Goal: Task Accomplishment & Management: Complete application form

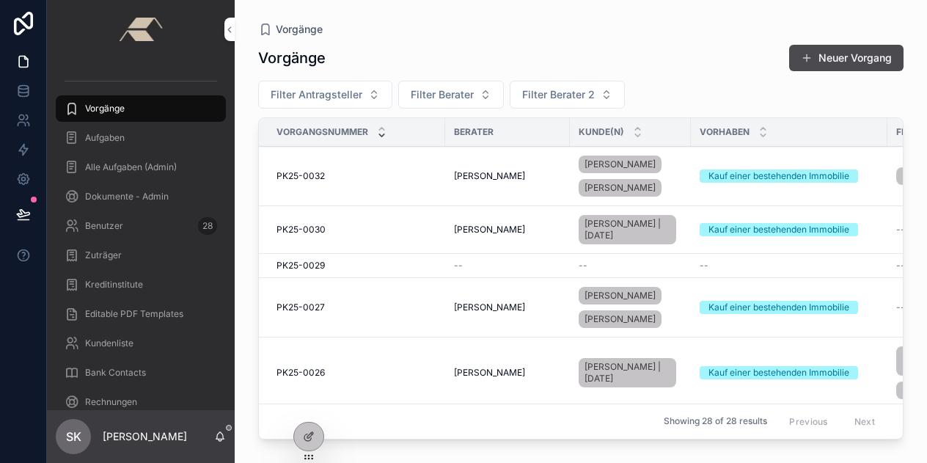
click at [314, 434] on icon at bounding box center [309, 437] width 12 height 12
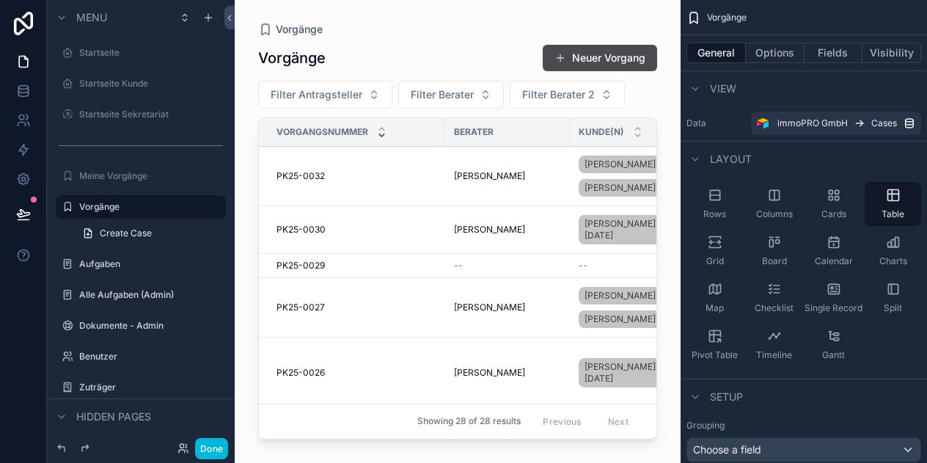
click at [214, 446] on button "Done" at bounding box center [211, 448] width 33 height 21
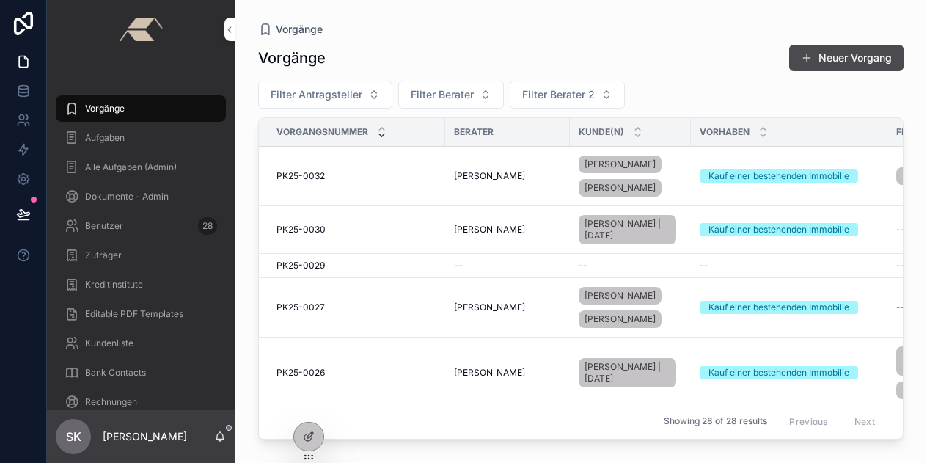
click at [0, 0] on icon at bounding box center [0, 0] width 0 height 0
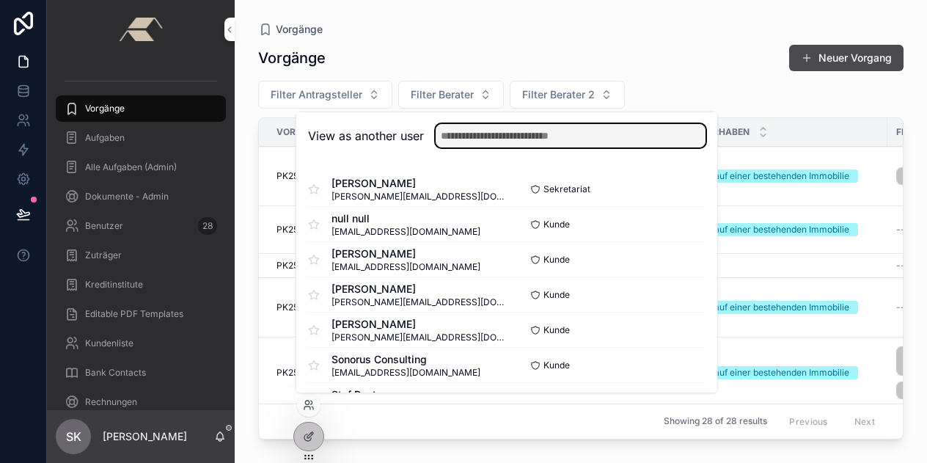
click at [460, 134] on input "text" at bounding box center [571, 135] width 270 height 23
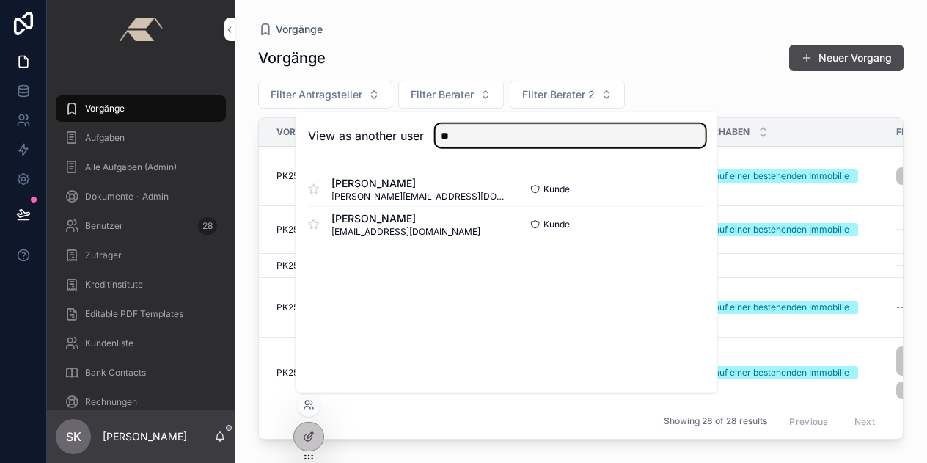
type input "*"
type input "****"
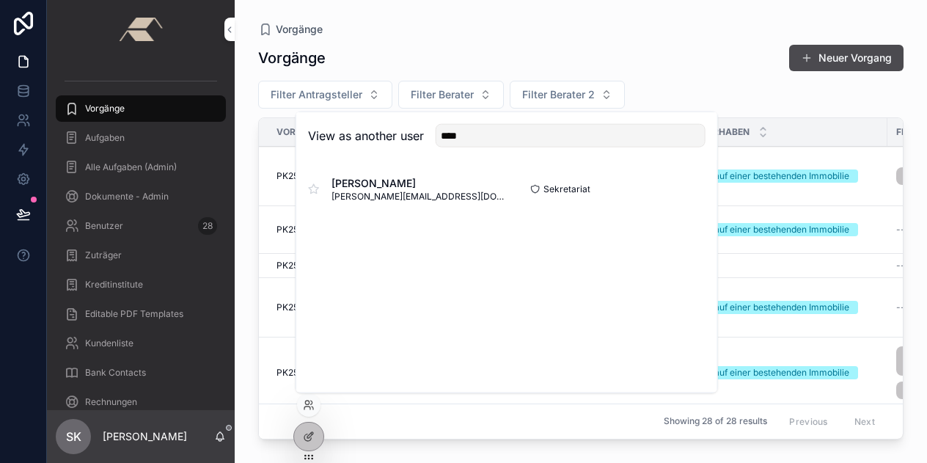
click at [348, 189] on span "Désirée Teuwen" at bounding box center [419, 183] width 175 height 15
click at [0, 0] on button "Select" at bounding box center [0, 0] width 0 height 0
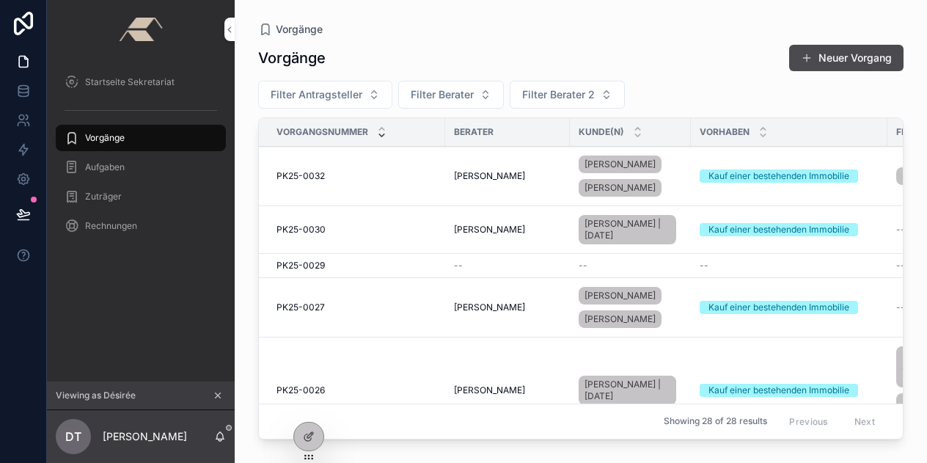
click at [104, 80] on span "Startseite Sekretariat" at bounding box center [130, 82] width 90 height 12
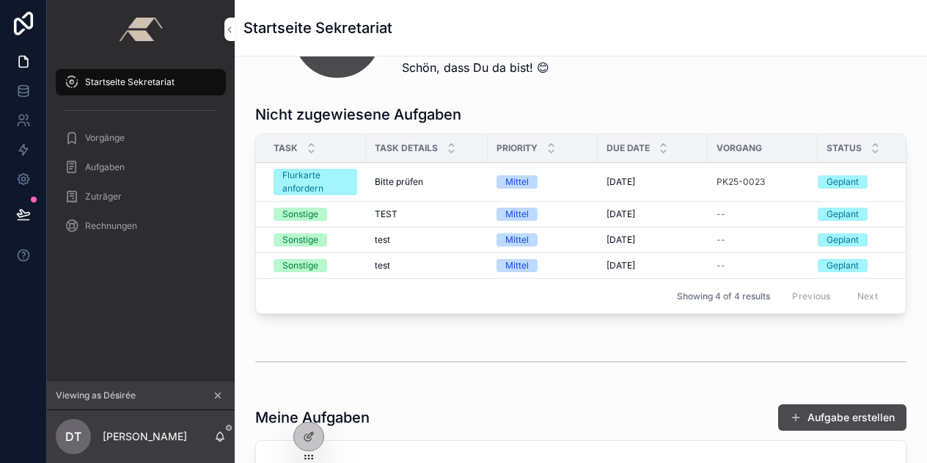
scroll to position [286, 0]
click at [0, 0] on span "Aufgabe übernehmen" at bounding box center [0, 0] width 0 height 0
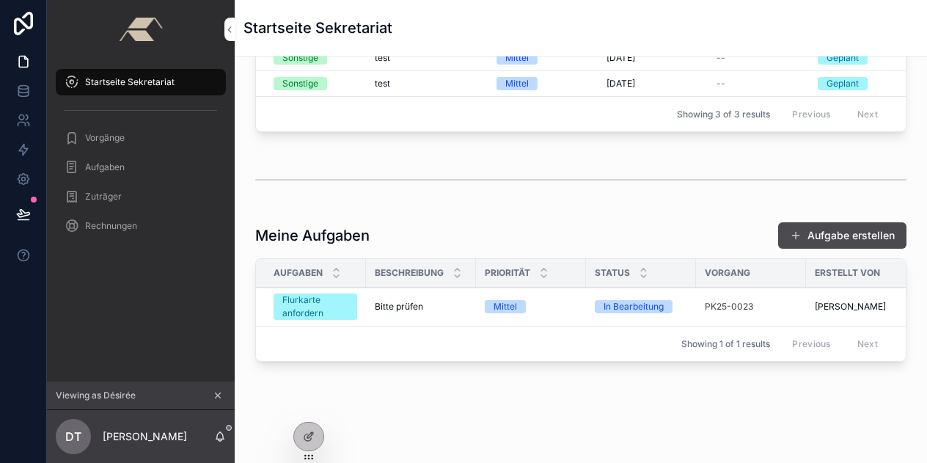
scroll to position [442, 0]
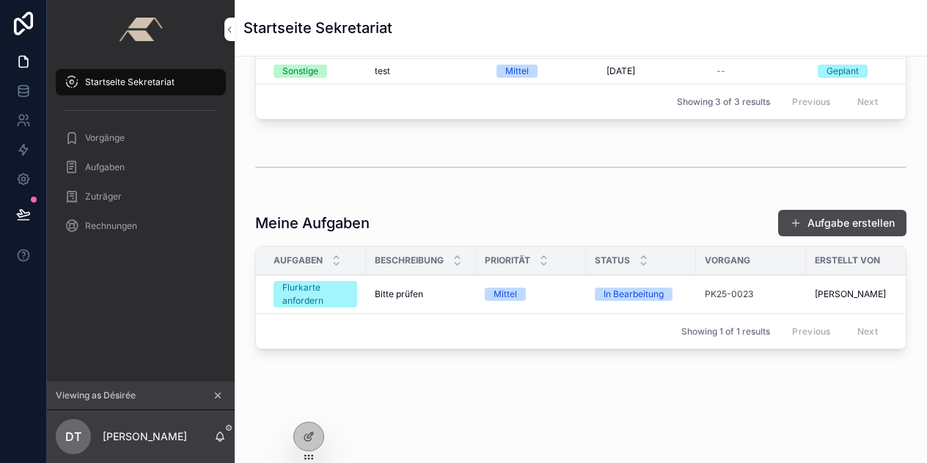
click at [0, 0] on span "Status ändern" at bounding box center [0, 0] width 0 height 0
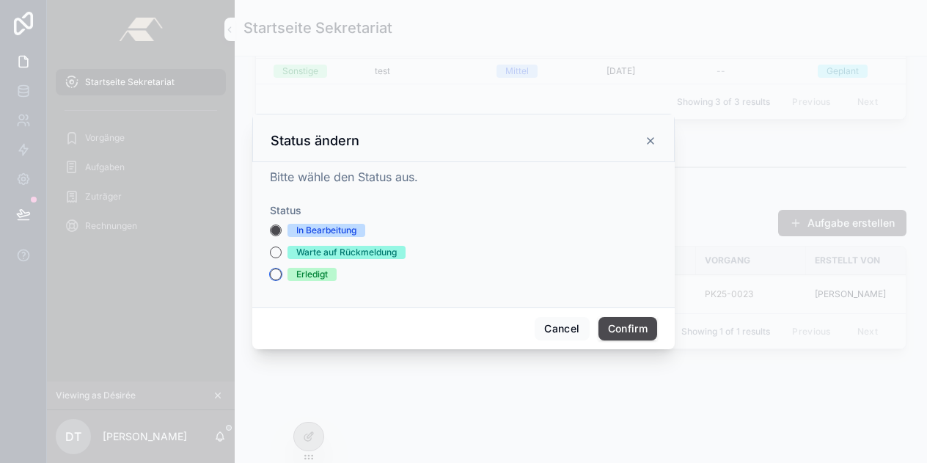
click at [280, 278] on button "Erledigt" at bounding box center [276, 275] width 12 height 12
click at [627, 329] on button "Confirm" at bounding box center [628, 328] width 59 height 23
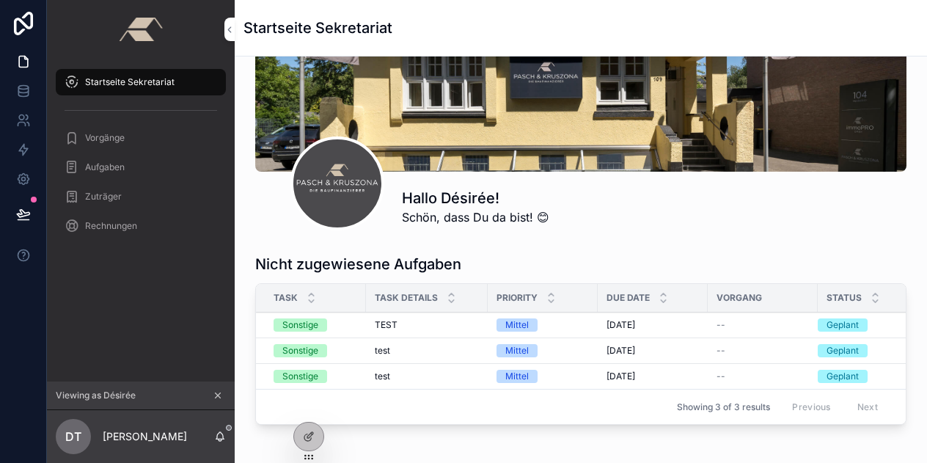
scroll to position [134, 0]
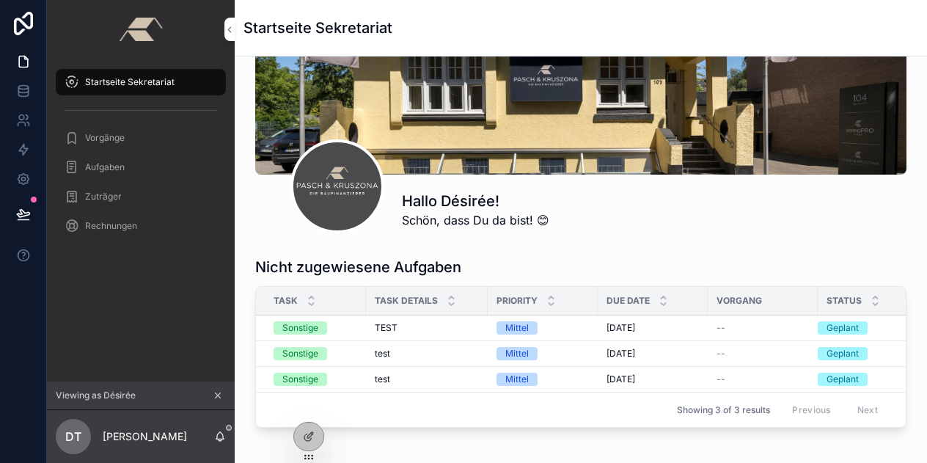
click at [0, 0] on span "Aufgabe übernehmen" at bounding box center [0, 0] width 0 height 0
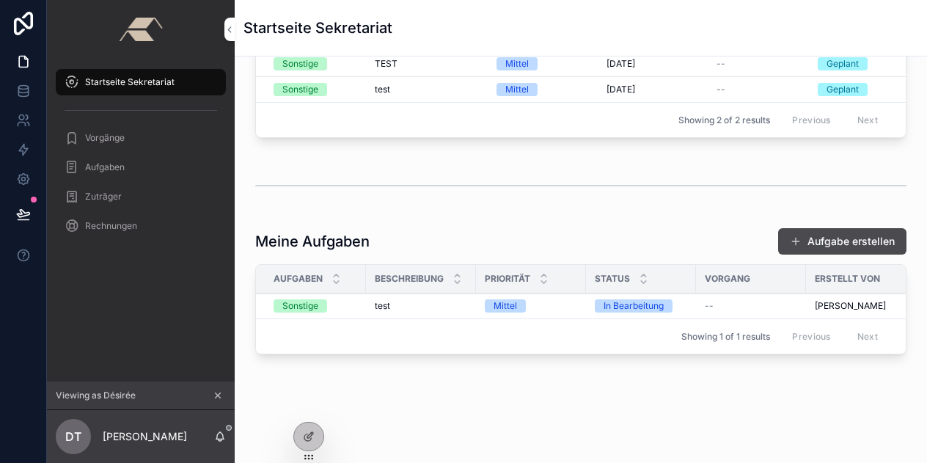
scroll to position [406, 0]
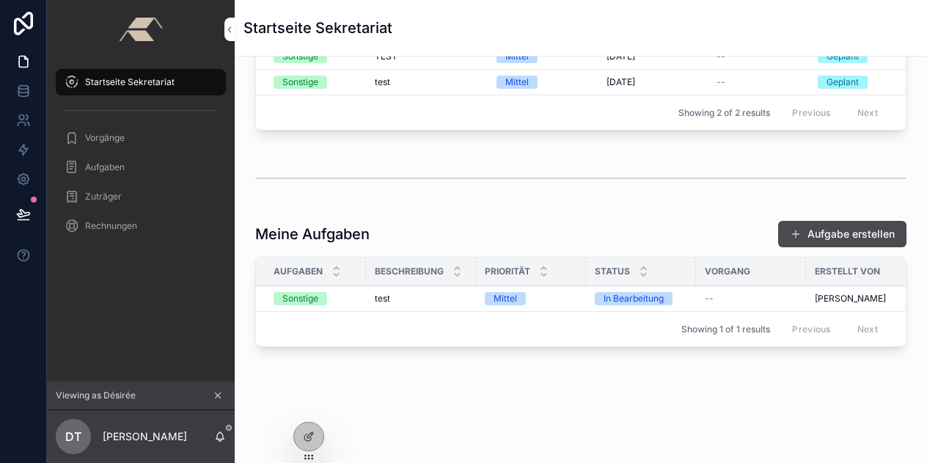
click at [310, 305] on div "Sonstige" at bounding box center [300, 298] width 36 height 13
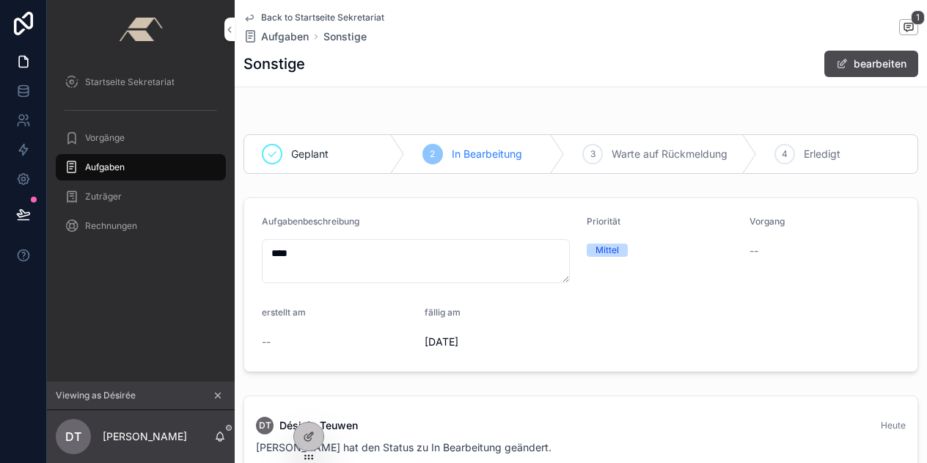
click at [786, 147] on div "4 Erledigt" at bounding box center [837, 154] width 161 height 38
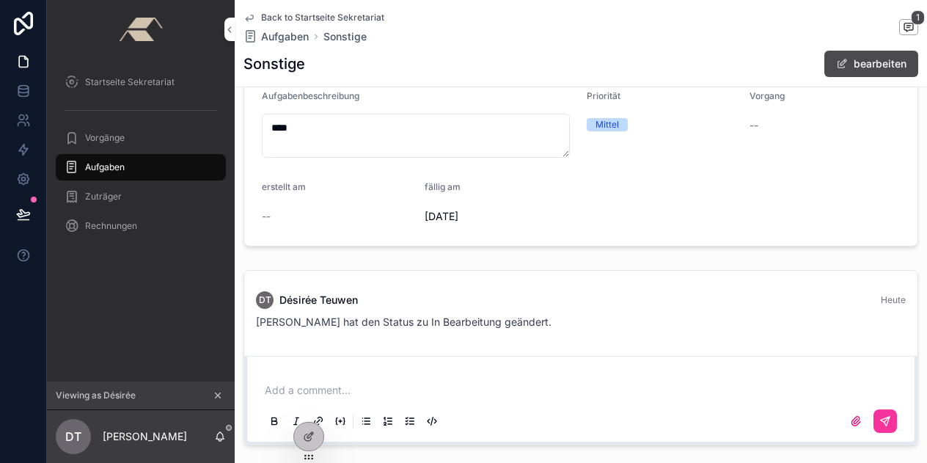
scroll to position [70, 0]
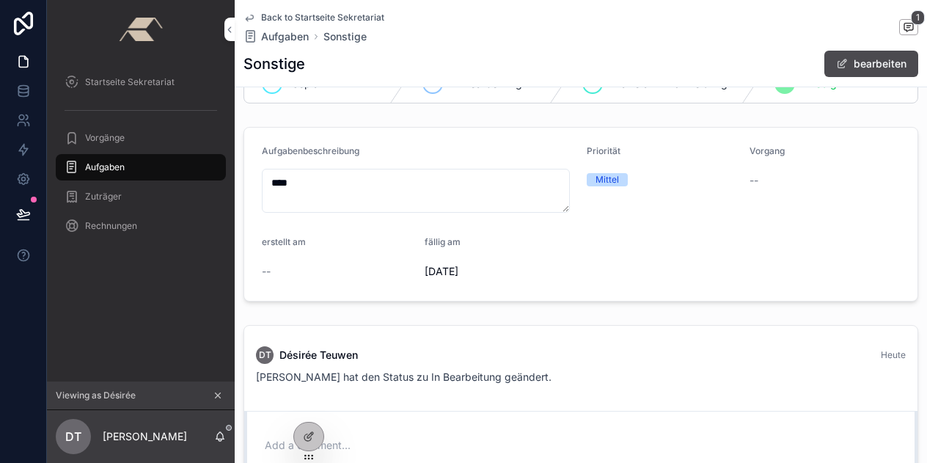
click at [285, 15] on span "Back to Startseite Sekretariat" at bounding box center [322, 18] width 123 height 12
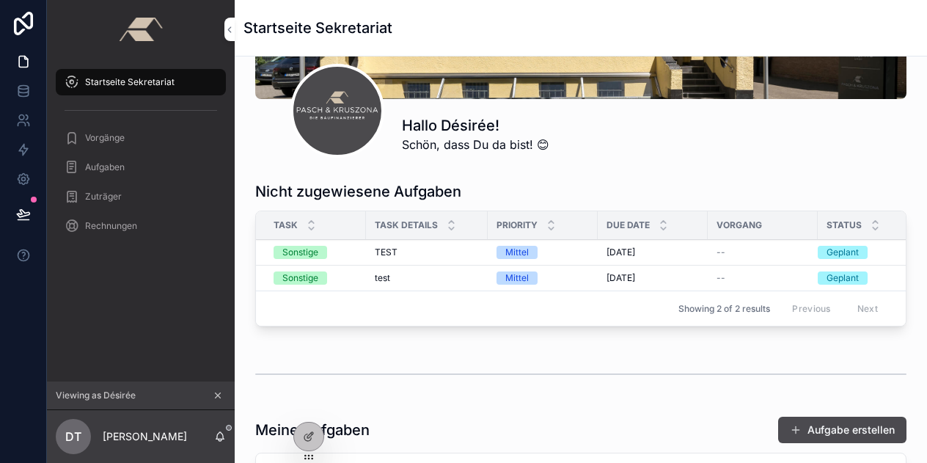
scroll to position [273, 0]
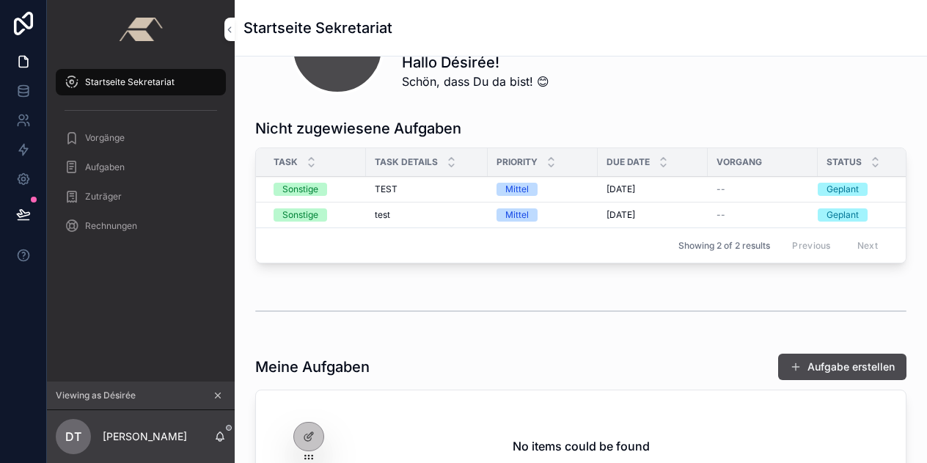
click at [0, 0] on span "Aufgabe übernehmen" at bounding box center [0, 0] width 0 height 0
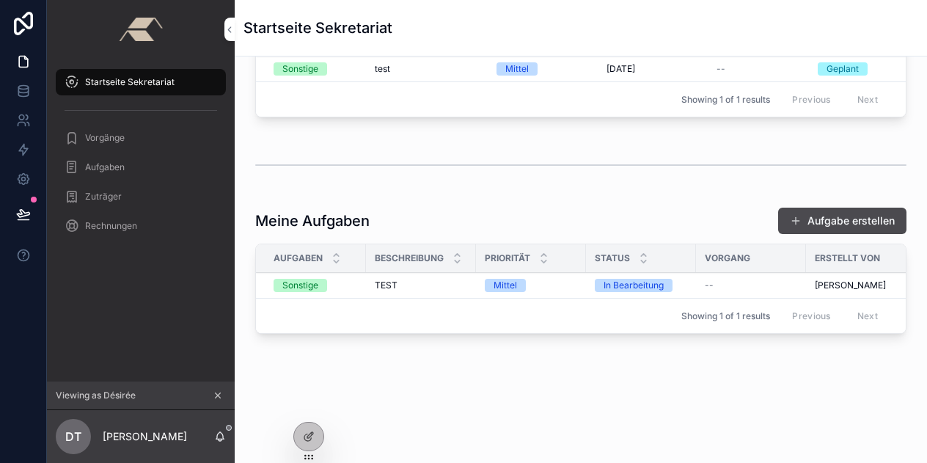
scroll to position [413, 0]
click at [711, 280] on span "--" at bounding box center [709, 286] width 9 height 12
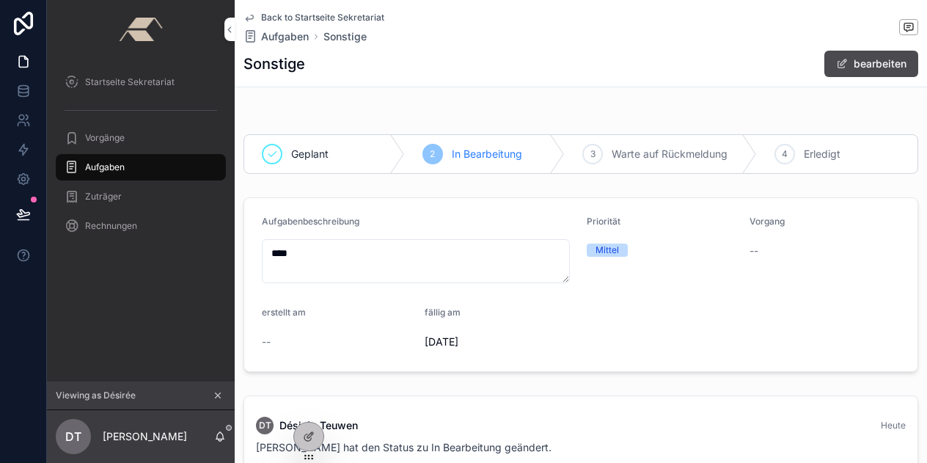
click at [314, 18] on span "Back to Startseite Sekretariat" at bounding box center [322, 18] width 123 height 12
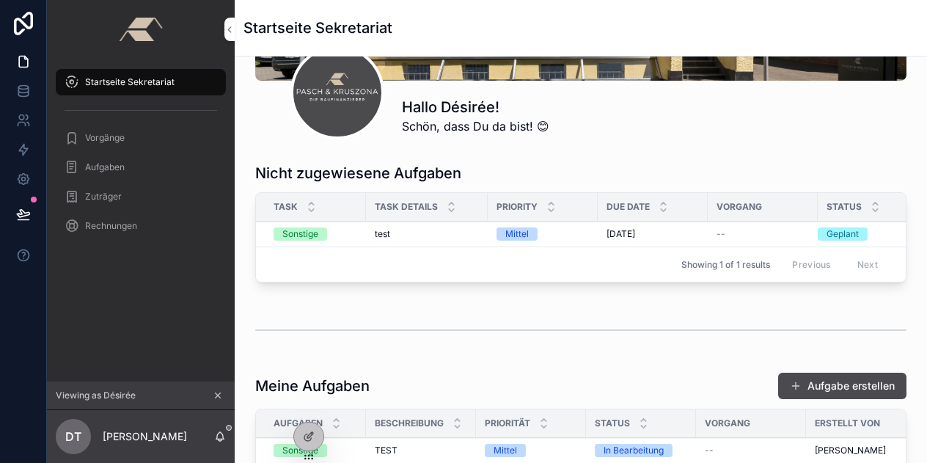
scroll to position [269, 0]
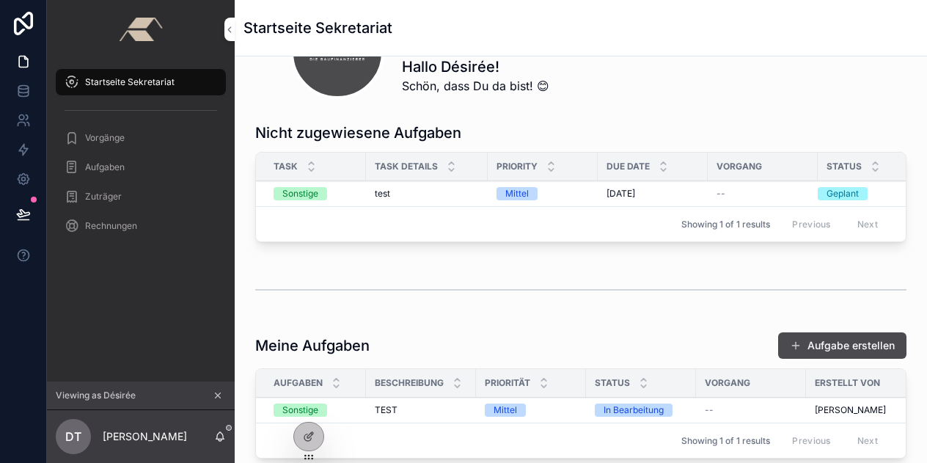
click at [294, 191] on div "Sonstige" at bounding box center [300, 193] width 36 height 13
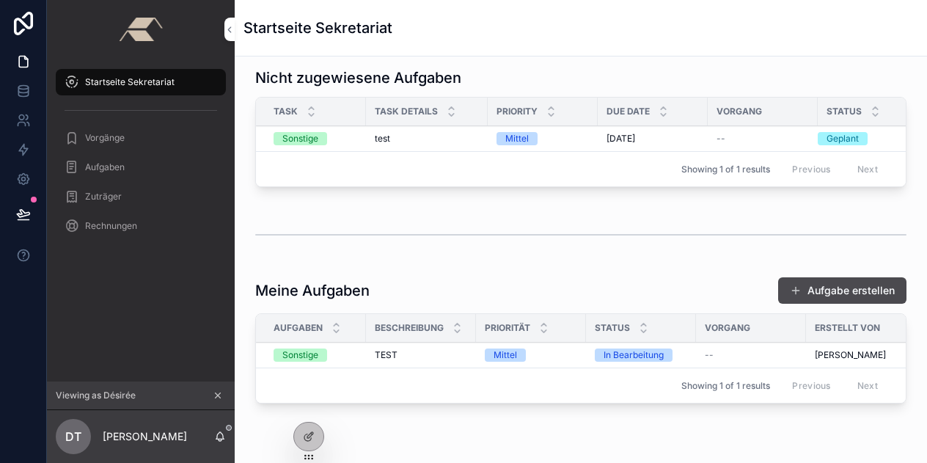
scroll to position [413, 0]
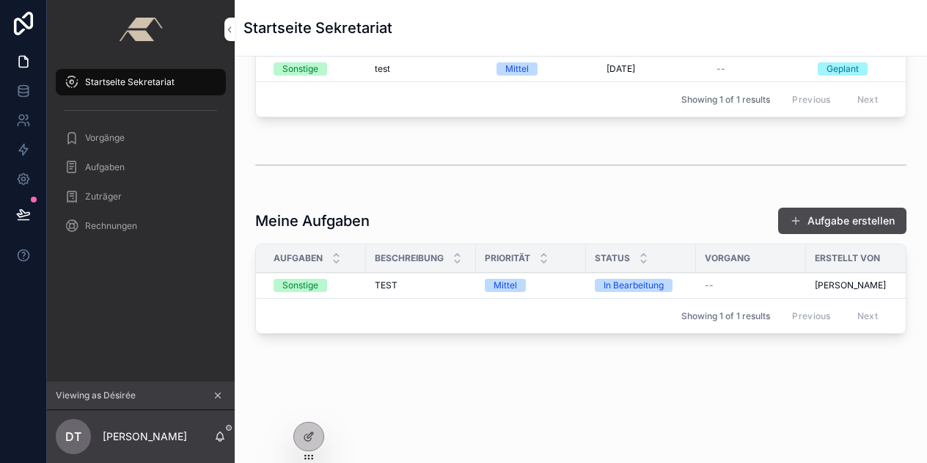
click at [299, 279] on div "Sonstige" at bounding box center [300, 285] width 36 height 13
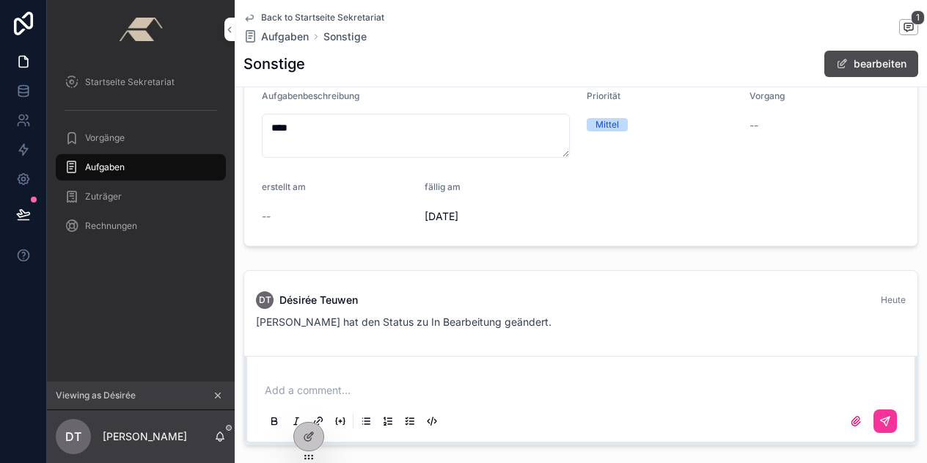
scroll to position [178, 0]
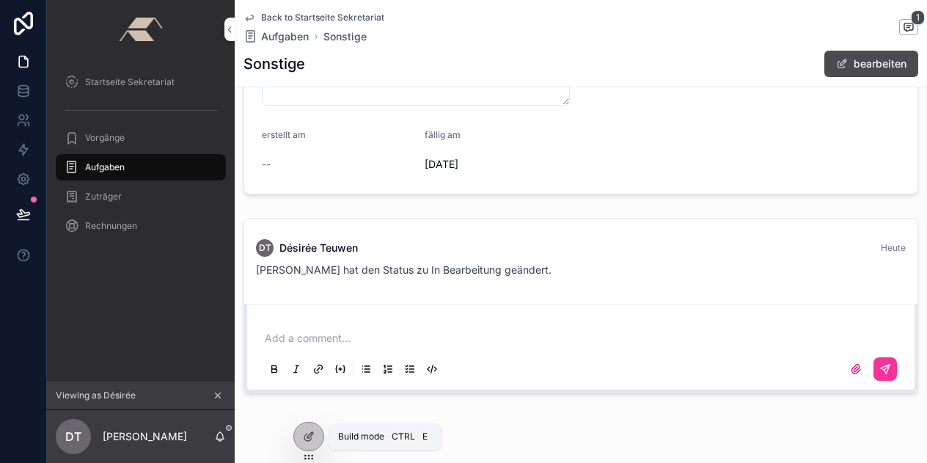
click at [310, 434] on icon at bounding box center [310, 435] width 6 height 6
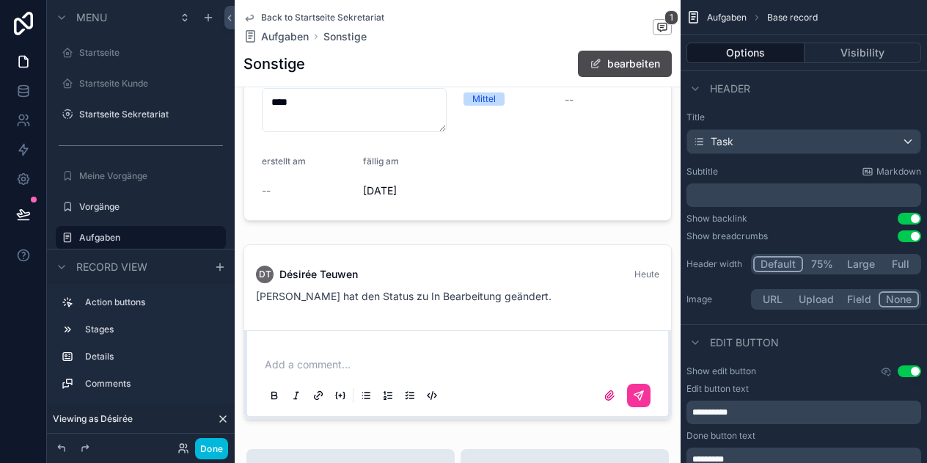
click at [509, 272] on div "scrollable content" at bounding box center [458, 331] width 446 height 187
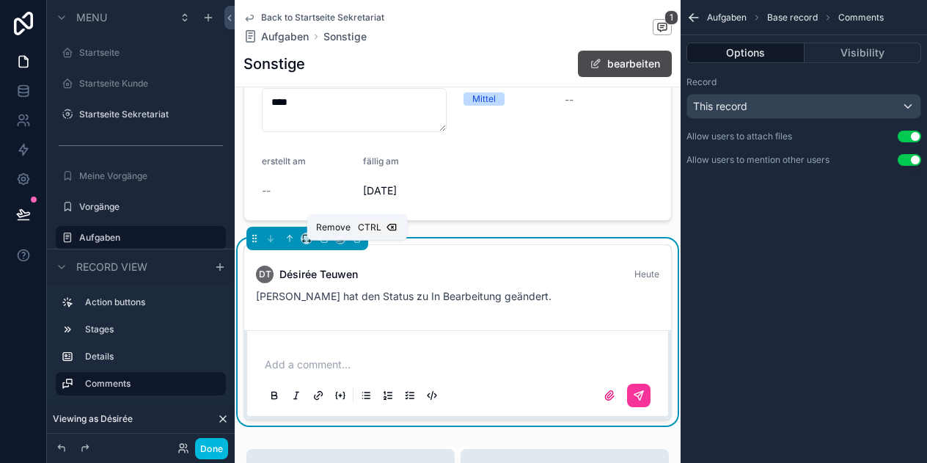
click at [357, 236] on icon "scrollable content" at bounding box center [357, 235] width 3 height 1
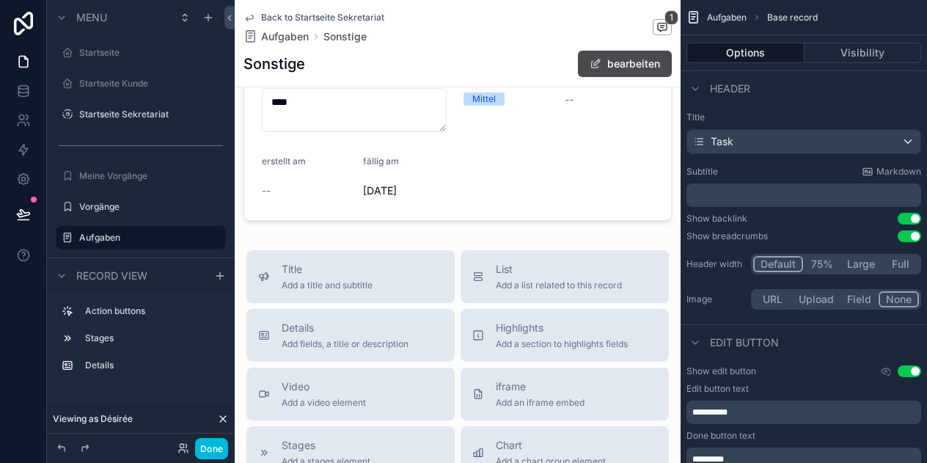
click at [219, 447] on button "Done" at bounding box center [211, 448] width 33 height 21
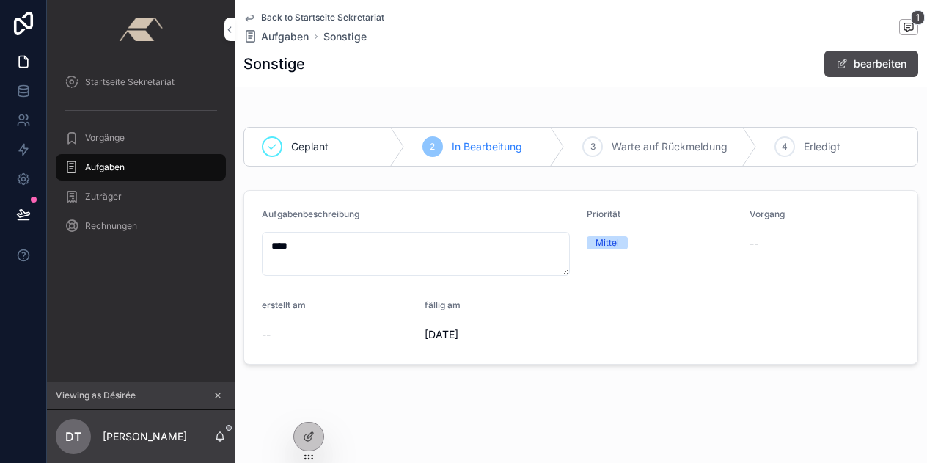
click at [107, 139] on span "Vorgänge" at bounding box center [105, 138] width 40 height 12
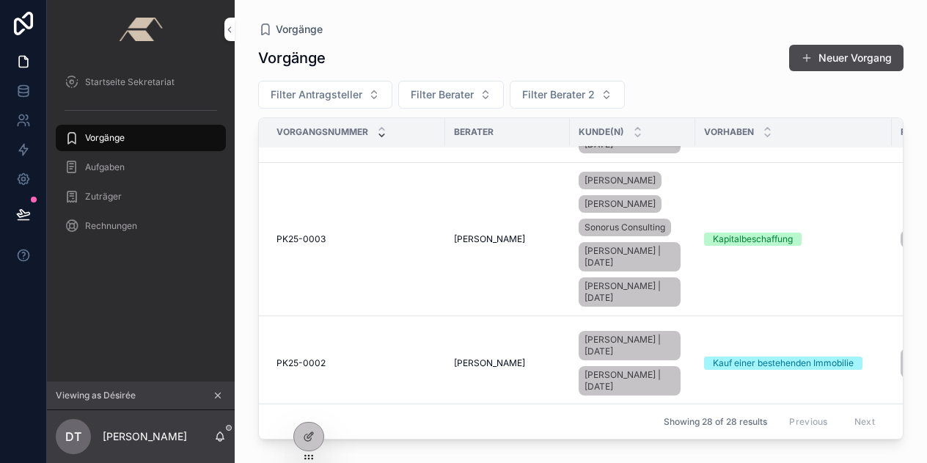
scroll to position [1671, 0]
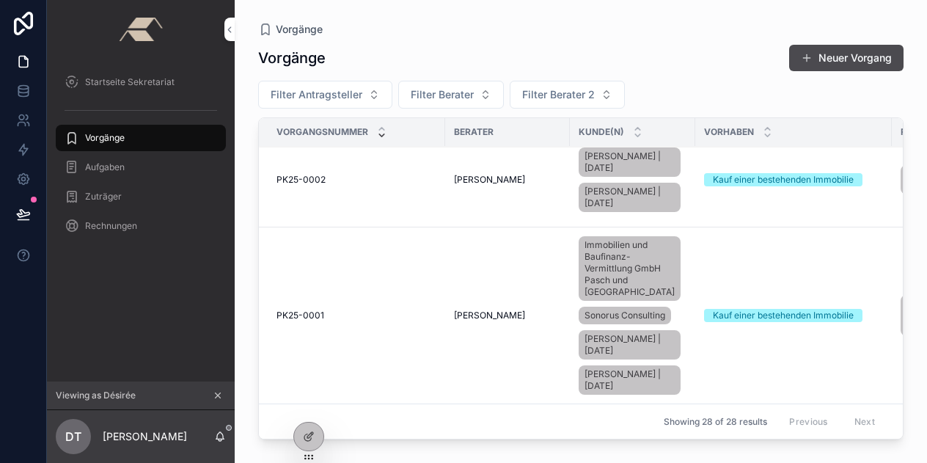
click at [299, 310] on span "PK25-0001" at bounding box center [301, 316] width 48 height 12
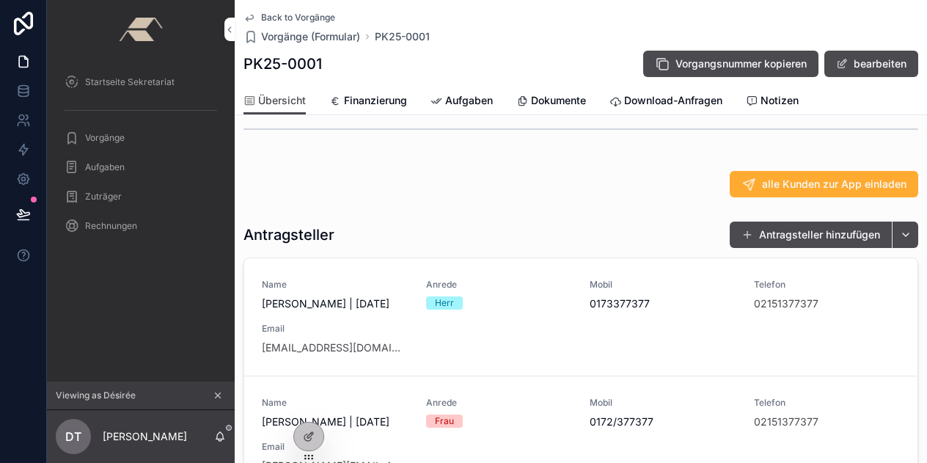
click at [390, 103] on span "Finanzierung" at bounding box center [375, 100] width 63 height 15
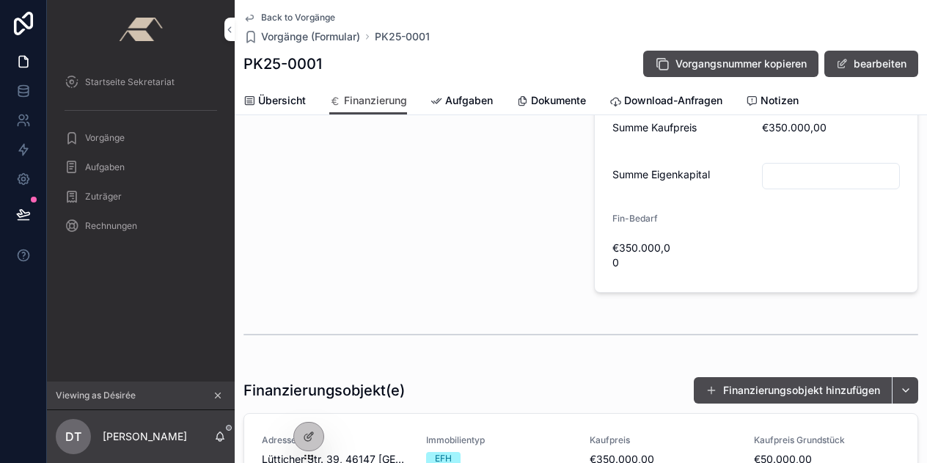
scroll to position [28, 0]
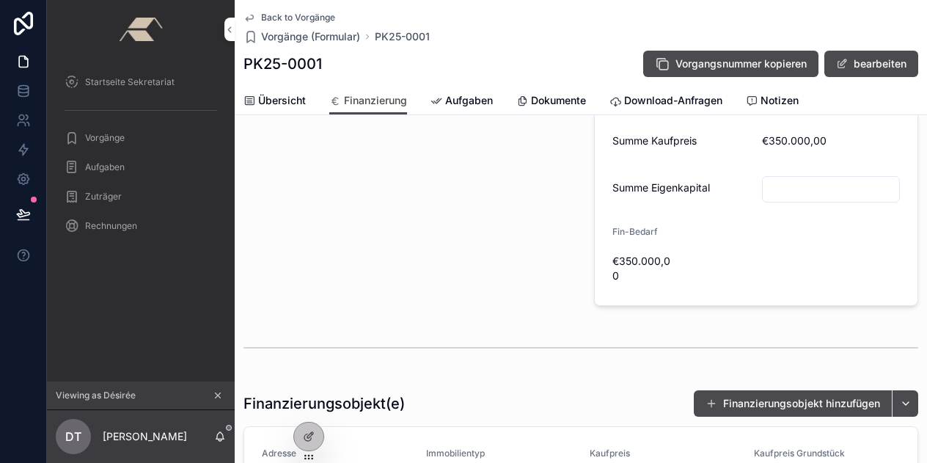
click at [554, 98] on span "Dokumente" at bounding box center [558, 100] width 55 height 15
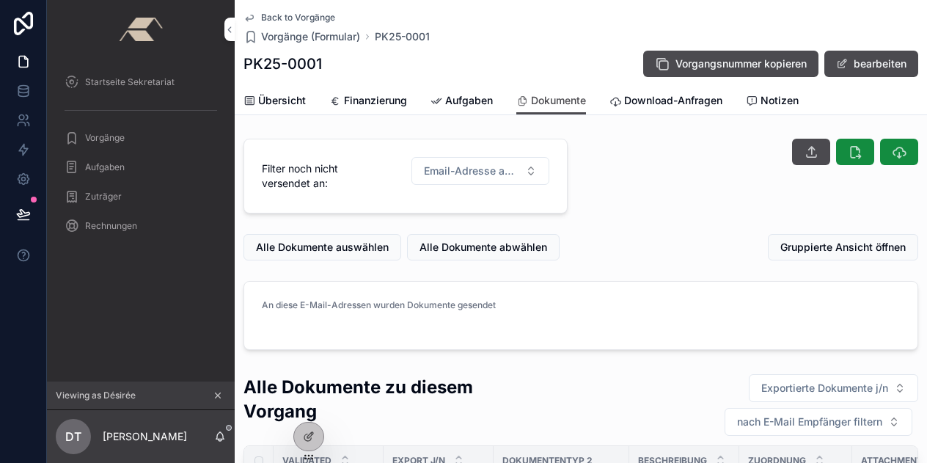
click at [778, 100] on span "Notizen" at bounding box center [780, 100] width 38 height 15
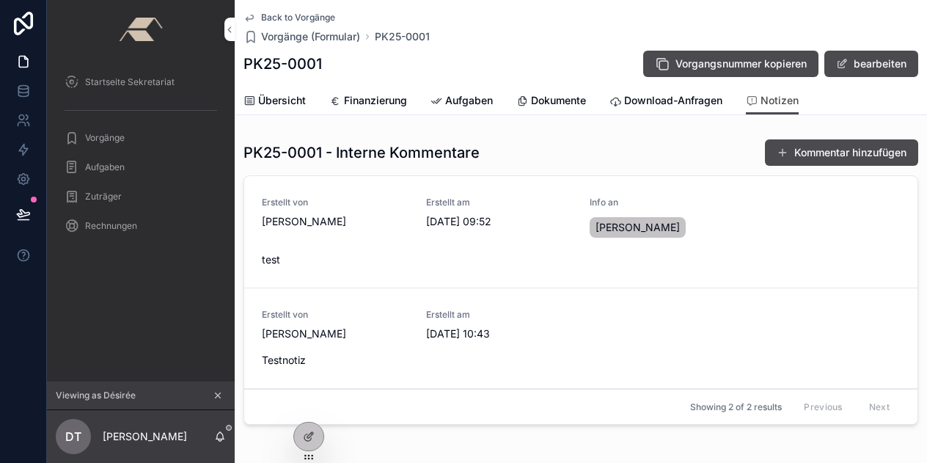
click at [860, 153] on button "Kommentar hinzufügen" at bounding box center [841, 152] width 153 height 26
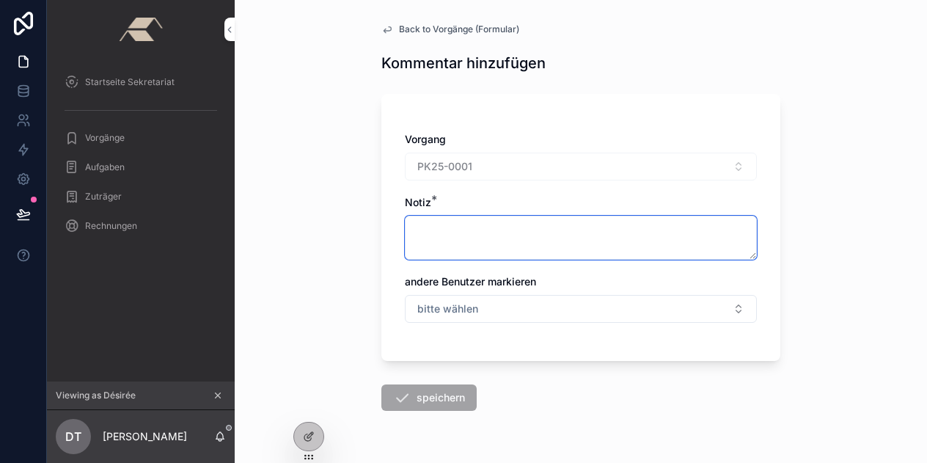
click at [475, 241] on textarea "scrollable content" at bounding box center [581, 238] width 352 height 44
type textarea "**********"
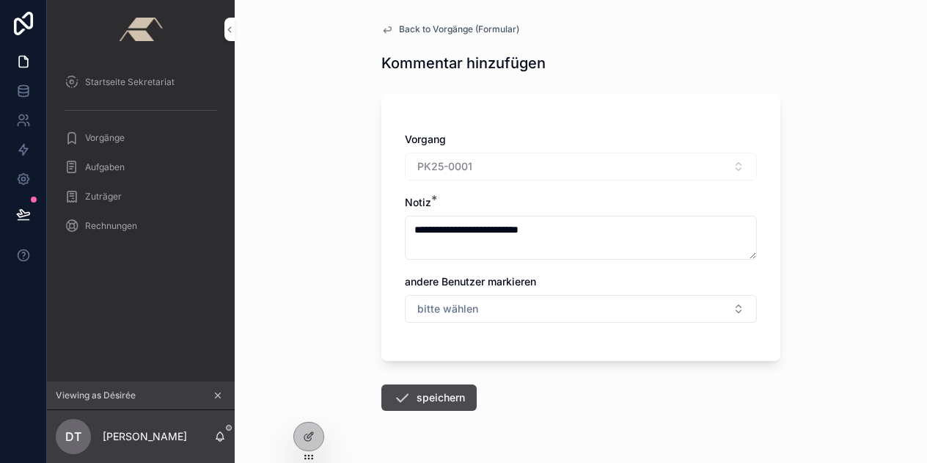
click at [440, 398] on button "speichern" at bounding box center [428, 397] width 95 height 26
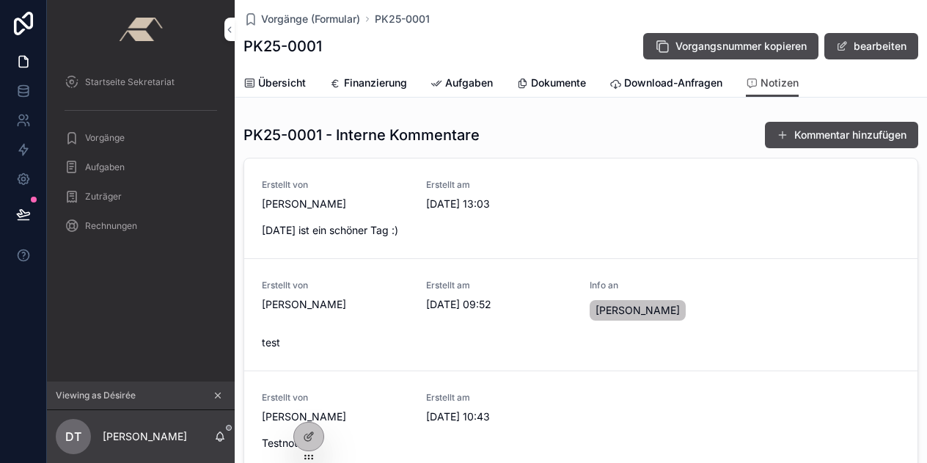
click at [822, 137] on button "Kommentar hinzufügen" at bounding box center [841, 135] width 153 height 26
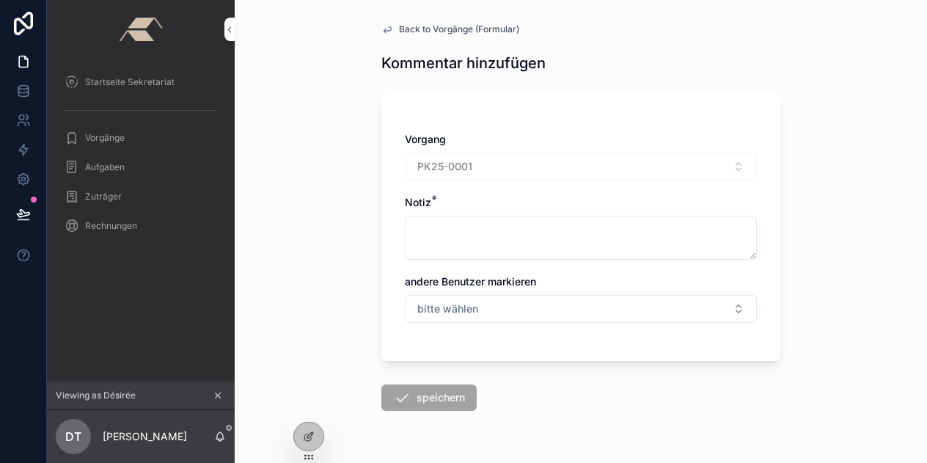
click at [565, 299] on button "bitte wählen" at bounding box center [581, 309] width 352 height 28
type input "***"
click at [530, 362] on span "Melanie Jütte" at bounding box center [522, 367] width 84 height 15
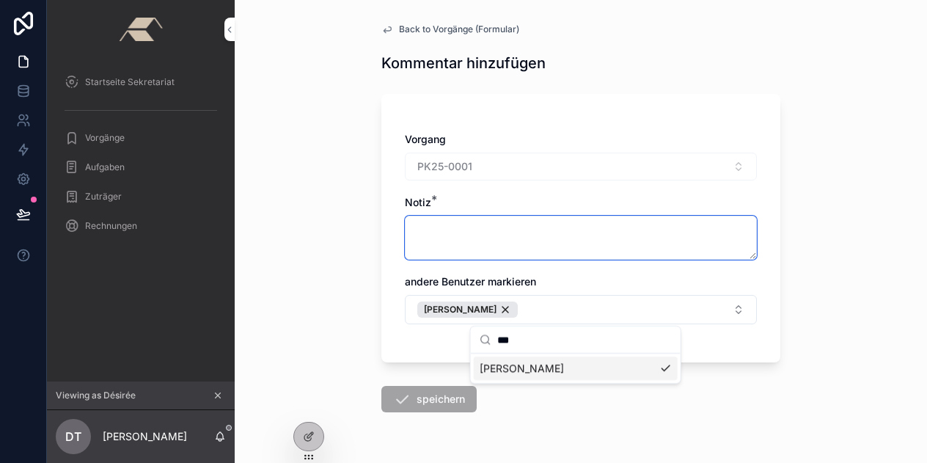
click at [427, 235] on textarea "scrollable content" at bounding box center [581, 238] width 352 height 44
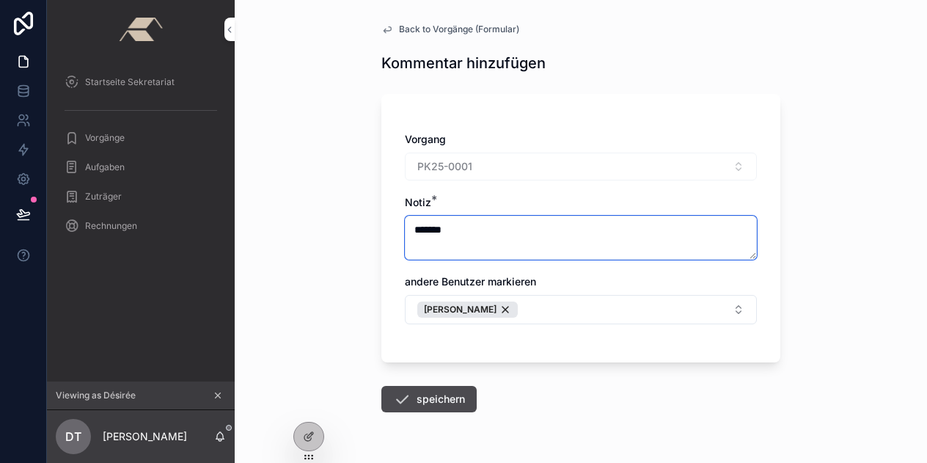
type textarea "*******"
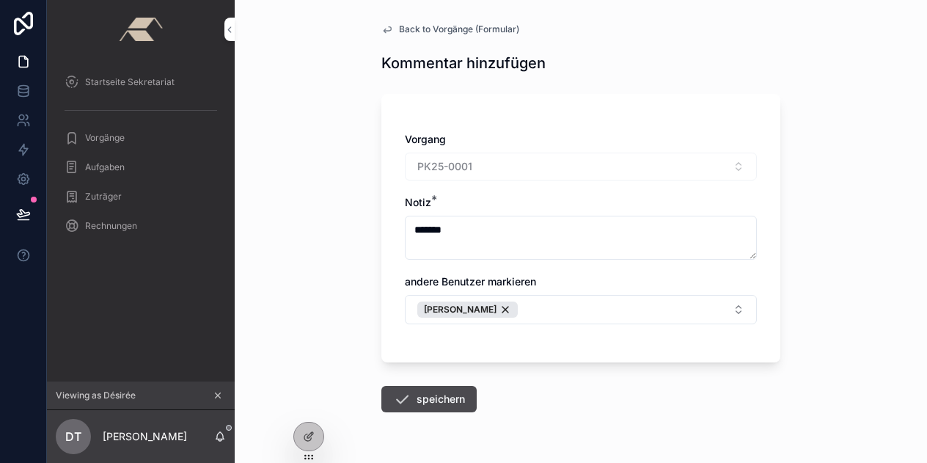
click at [418, 409] on button "speichern" at bounding box center [428, 399] width 95 height 26
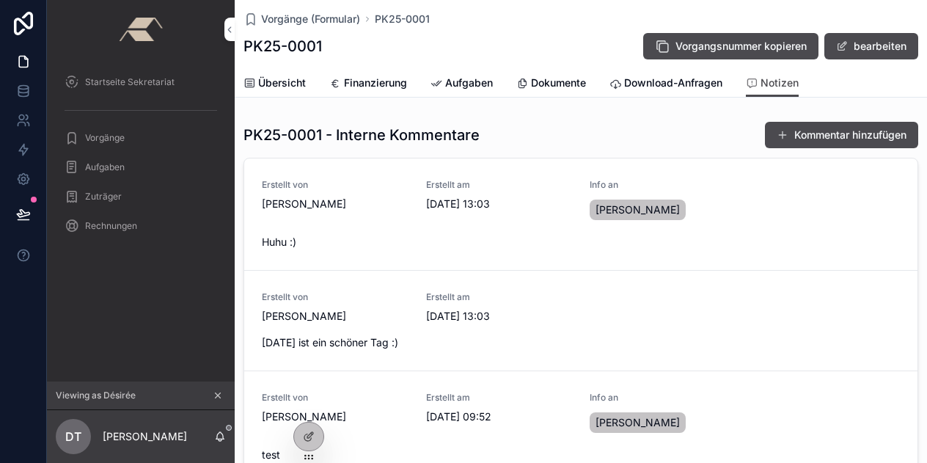
click at [0, 0] on icon at bounding box center [0, 0] width 0 height 0
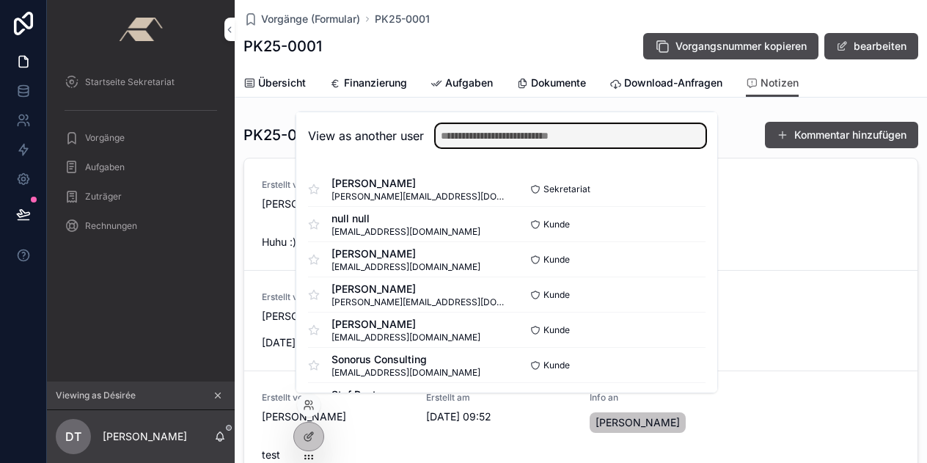
click at [477, 130] on input "text" at bounding box center [571, 135] width 270 height 23
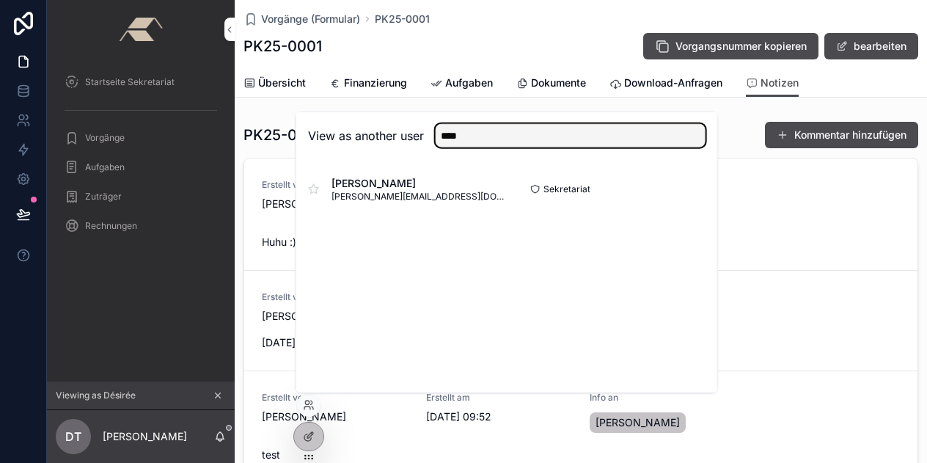
type input "****"
click at [0, 0] on button "Select" at bounding box center [0, 0] width 0 height 0
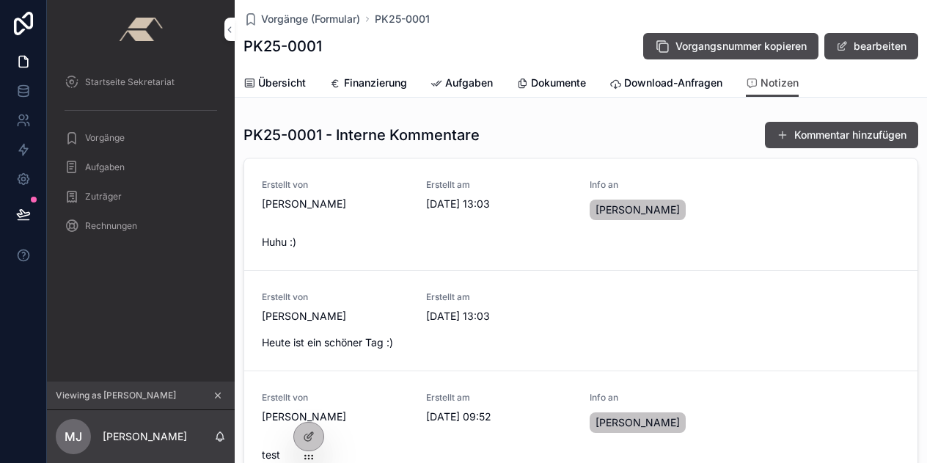
click at [119, 78] on span "Startseite Sekretariat" at bounding box center [130, 82] width 90 height 12
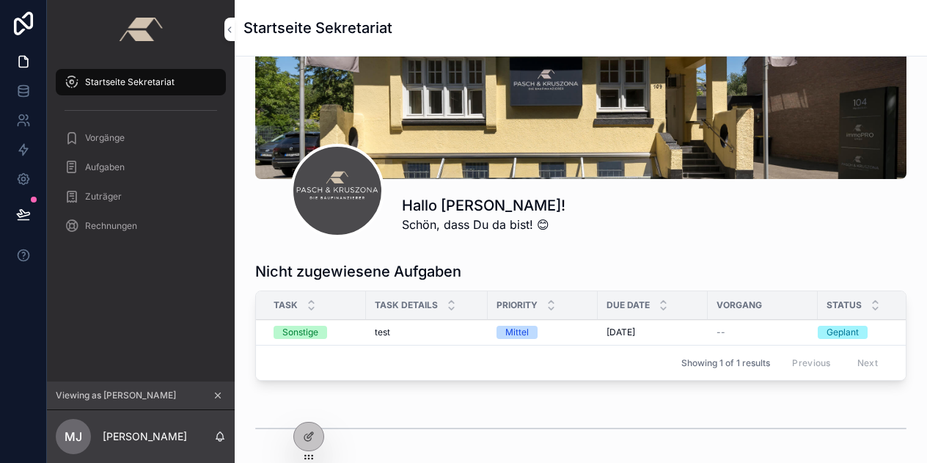
scroll to position [121, 0]
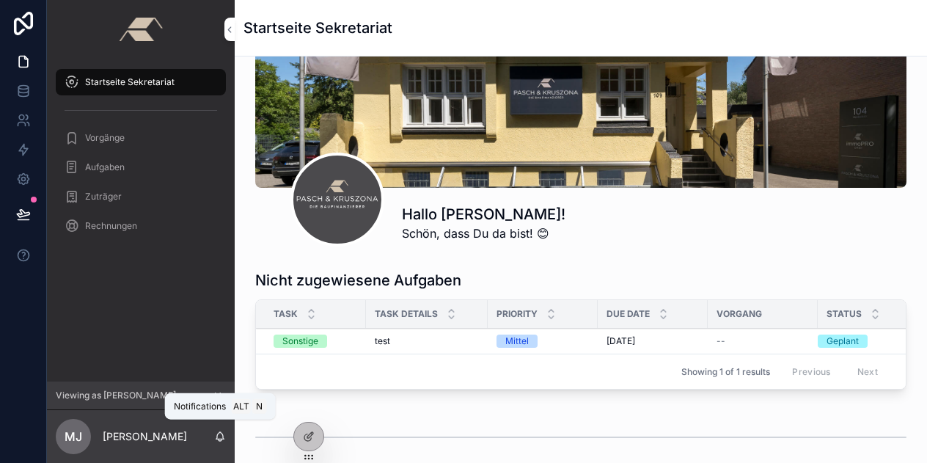
click at [217, 434] on icon "scrollable content" at bounding box center [220, 437] width 12 height 12
click at [182, 45] on div "scrollable content" at bounding box center [141, 29] width 188 height 59
click at [102, 165] on span "Aufgaben" at bounding box center [105, 167] width 40 height 12
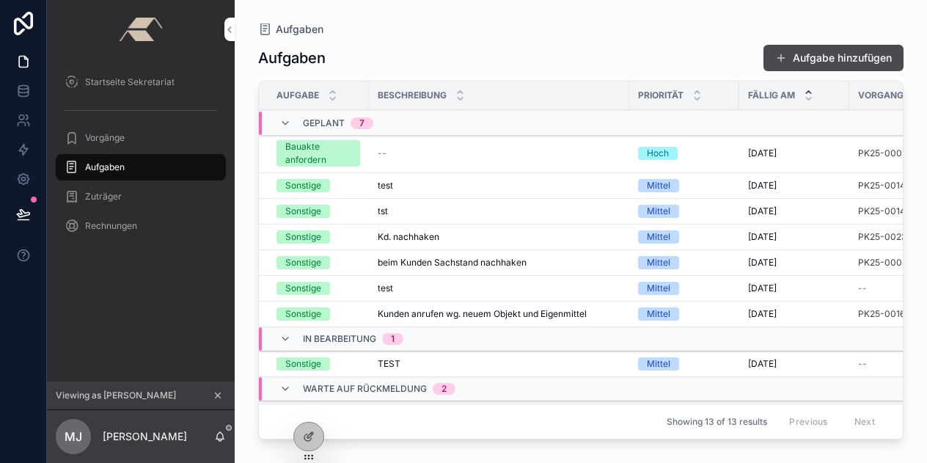
click at [109, 134] on span "Vorgänge" at bounding box center [105, 138] width 40 height 12
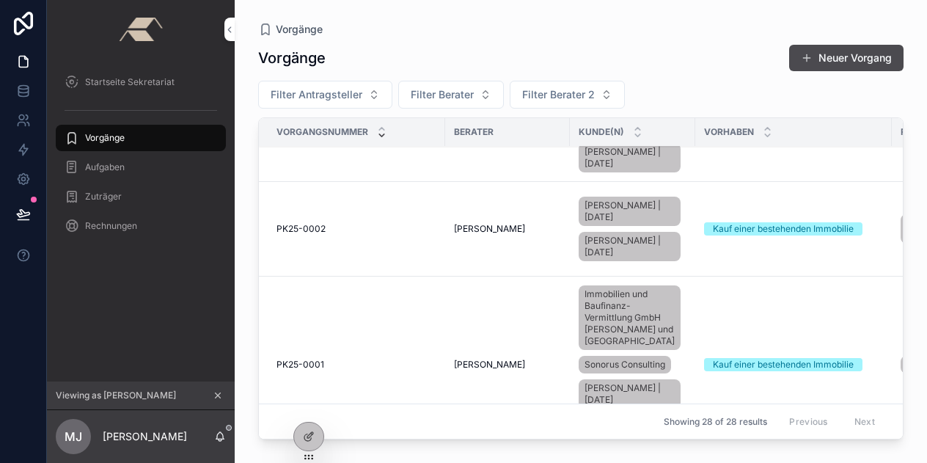
scroll to position [1671, 0]
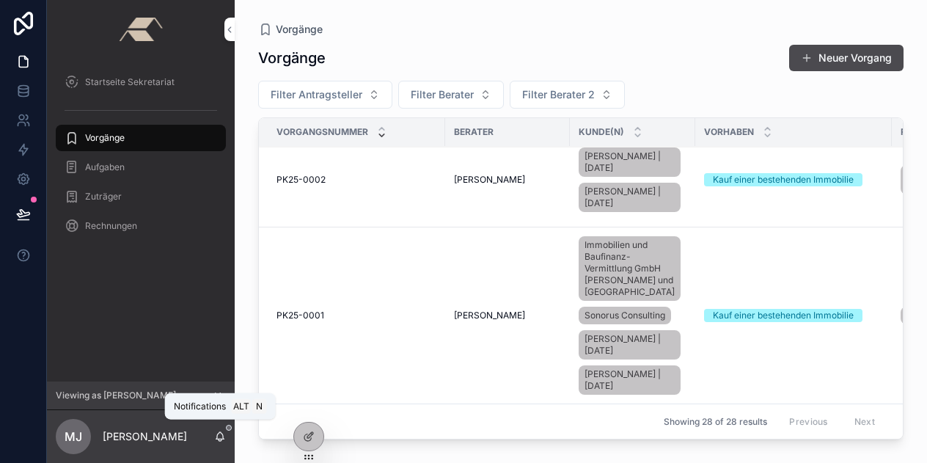
click at [228, 428] on span "scrollable content" at bounding box center [229, 428] width 6 height 6
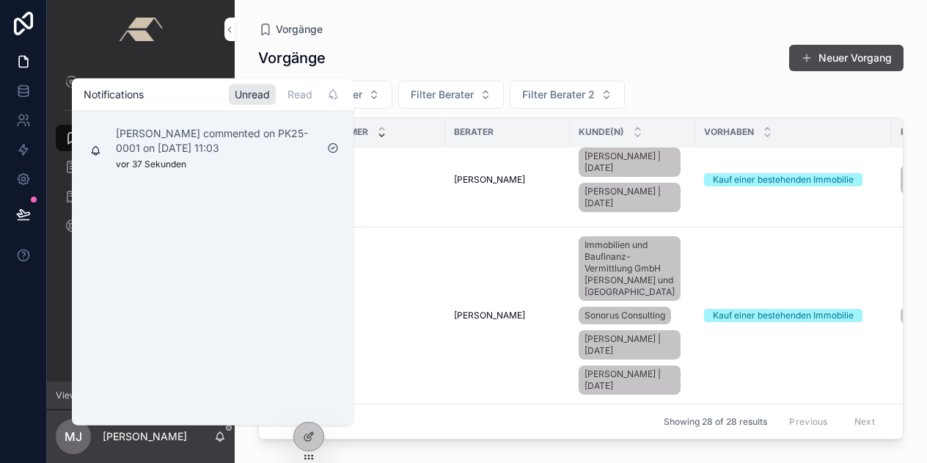
click at [199, 160] on div "Désirée Teuwen commented on PK25-0001 on 07/10/2025 11:03 vor 37 Sekunden" at bounding box center [216, 147] width 200 height 44
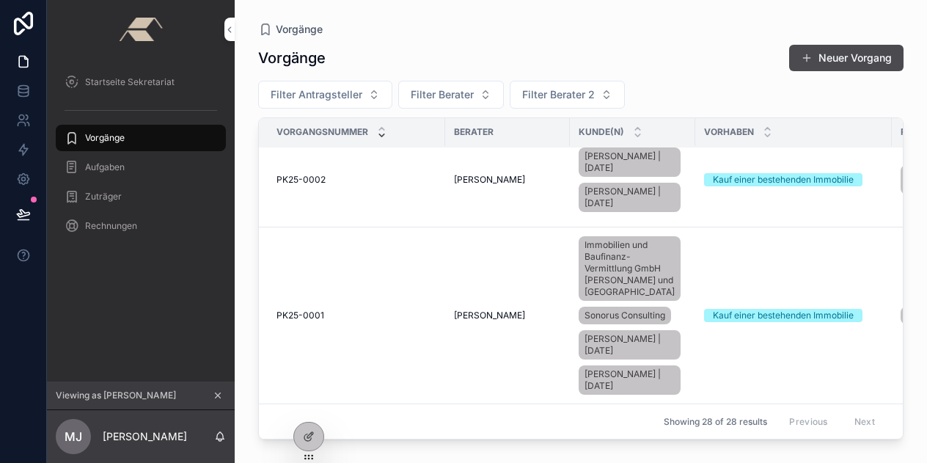
click at [301, 310] on span "PK25-0001" at bounding box center [301, 316] width 48 height 12
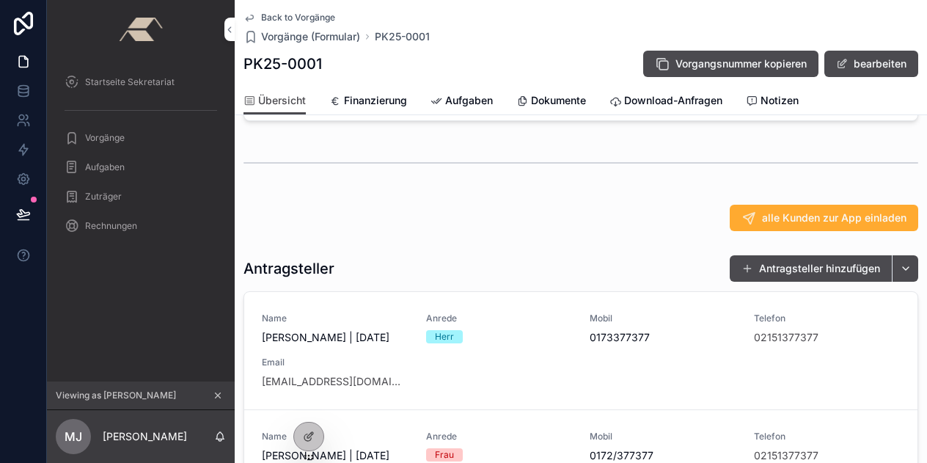
scroll to position [302, 0]
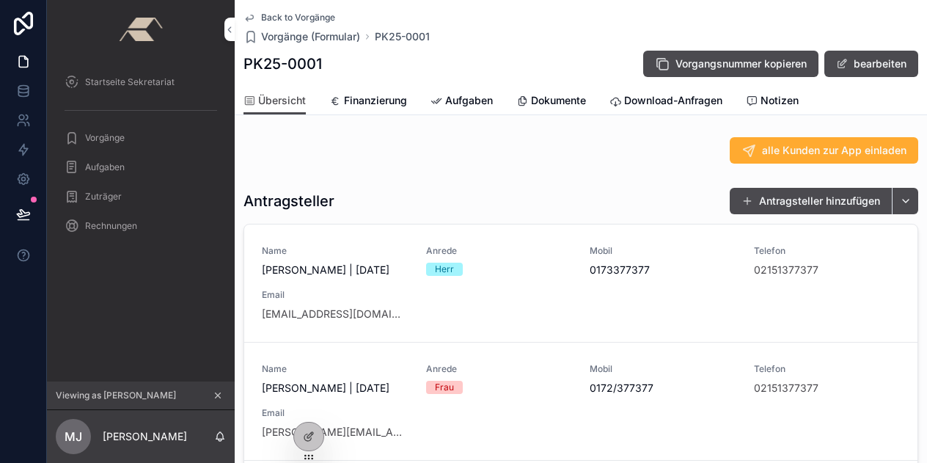
click at [586, 101] on span "Dokumente" at bounding box center [558, 100] width 55 height 15
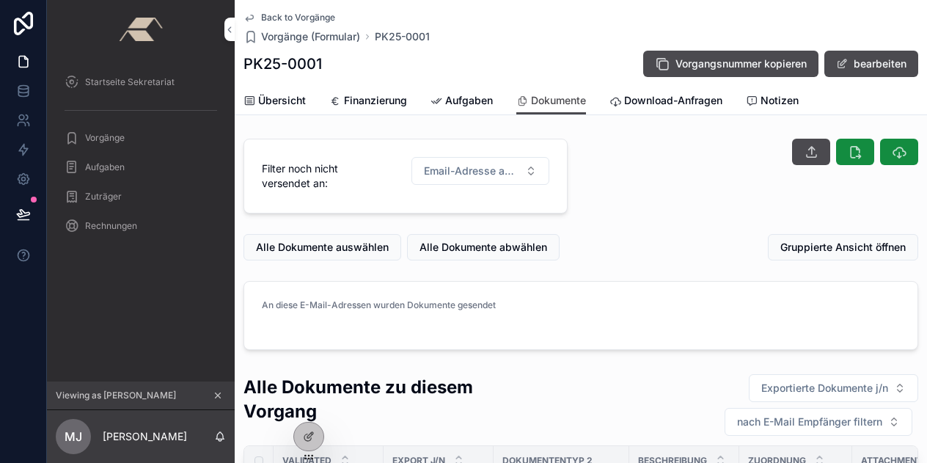
click at [291, 103] on span "Übersicht" at bounding box center [282, 100] width 48 height 15
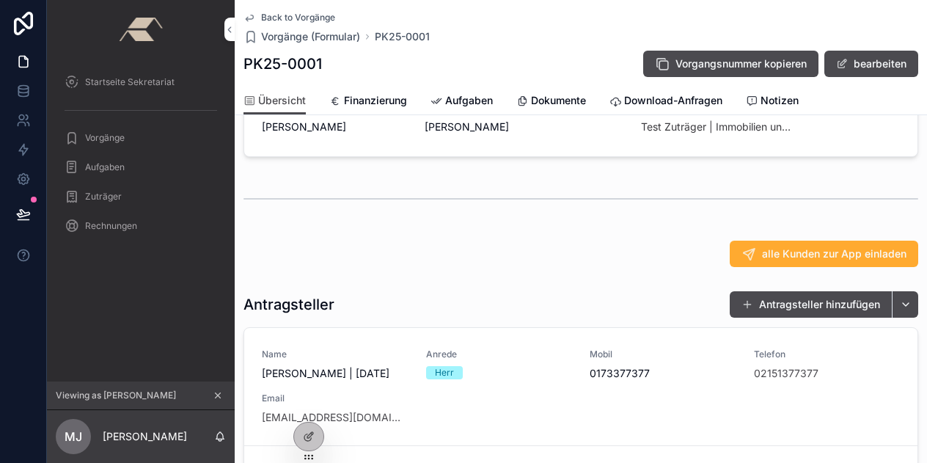
scroll to position [302, 0]
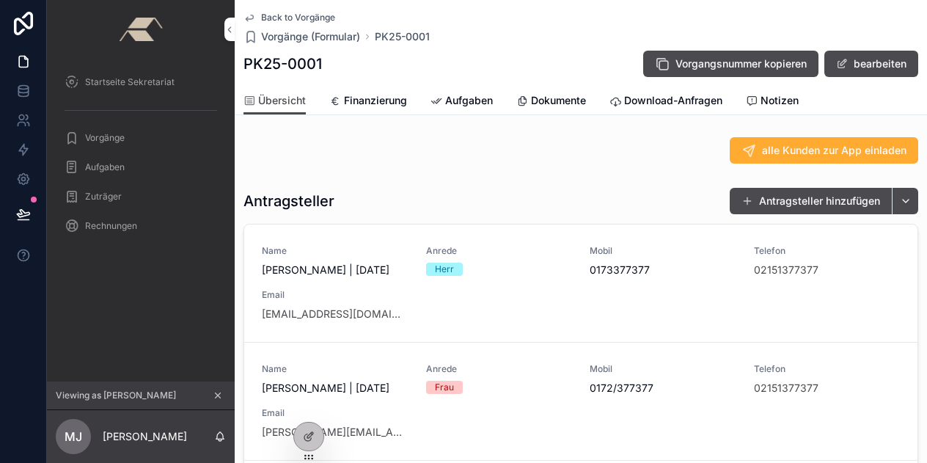
click at [295, 277] on span "[PERSON_NAME] | [DATE]" at bounding box center [335, 270] width 147 height 15
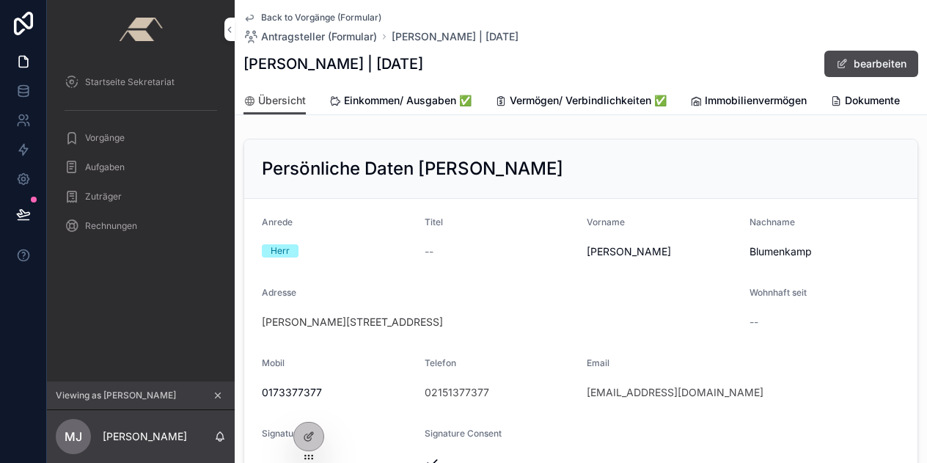
click at [0, 0] on icon at bounding box center [0, 0] width 0 height 0
click at [214, 397] on icon "scrollable content" at bounding box center [218, 395] width 10 height 10
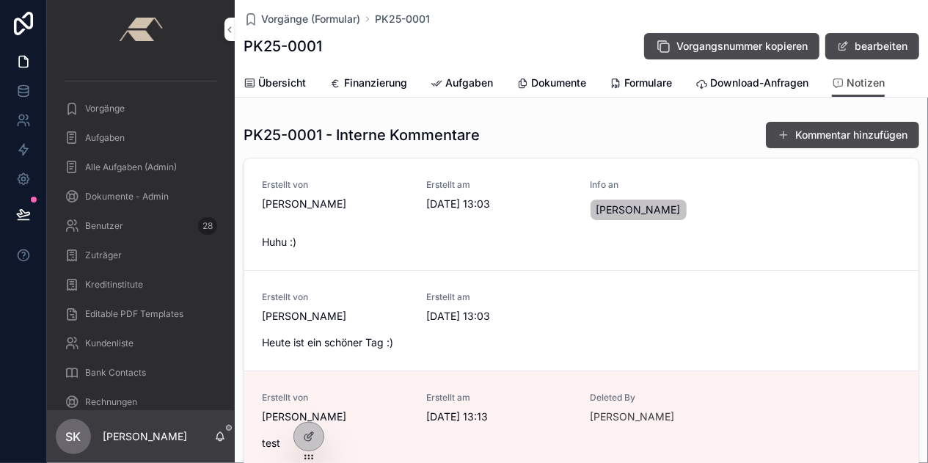
click at [535, 81] on span "Dokumente" at bounding box center [558, 83] width 55 height 15
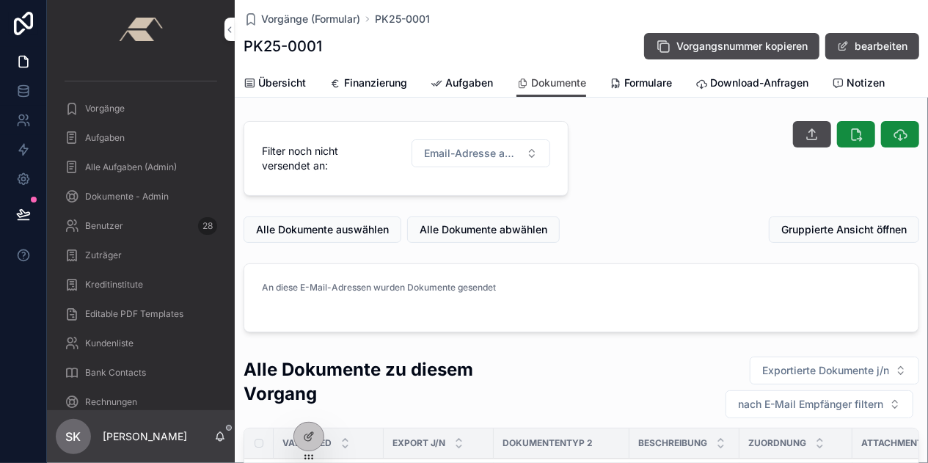
click at [662, 86] on span "Formulare" at bounding box center [648, 83] width 48 height 15
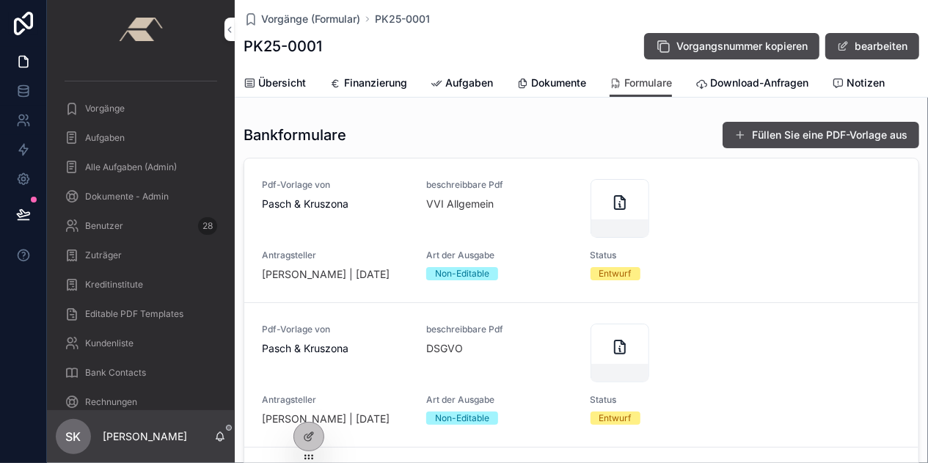
click at [770, 136] on button "Füllen Sie eine PDF-Vorlage aus" at bounding box center [821, 135] width 197 height 26
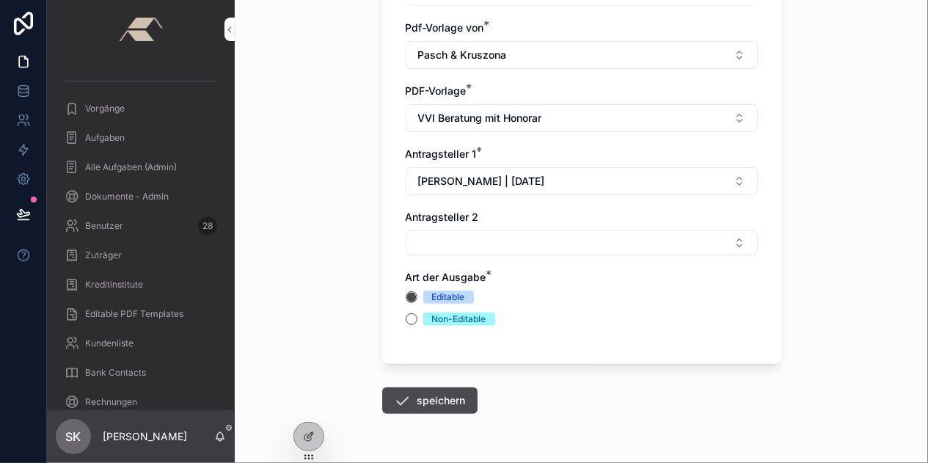
scroll to position [237, 0]
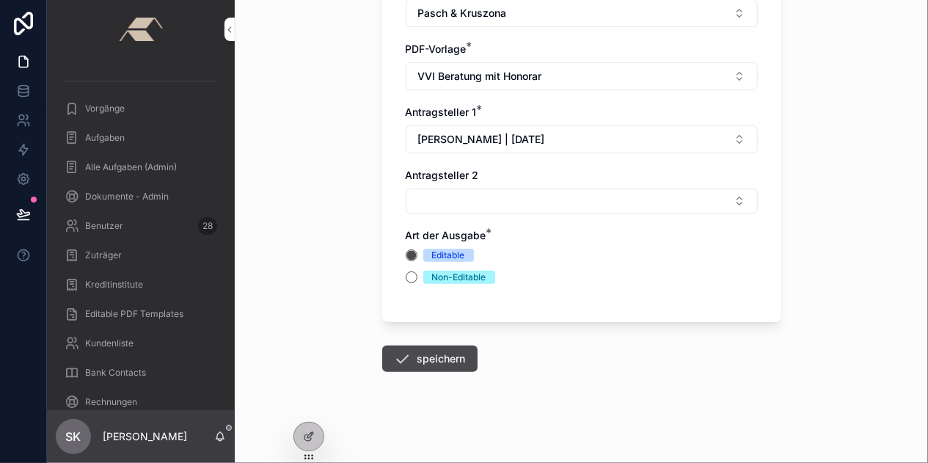
click at [551, 84] on button "VVI Beratung mit Honorar" at bounding box center [582, 76] width 352 height 28
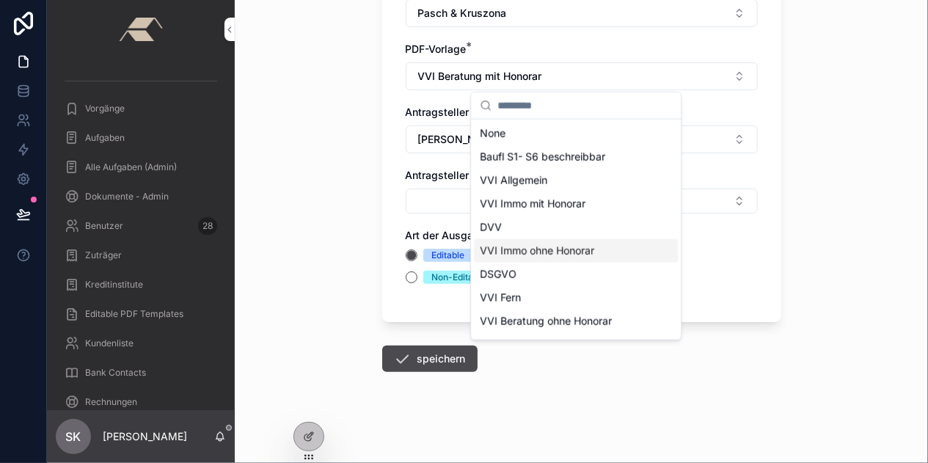
scroll to position [0, 0]
click at [492, 230] on span "DVV" at bounding box center [491, 228] width 22 height 15
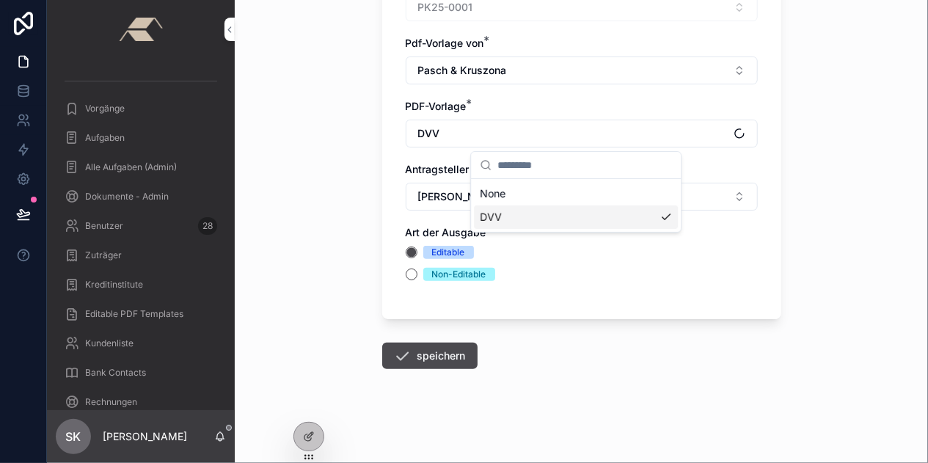
scroll to position [178, 0]
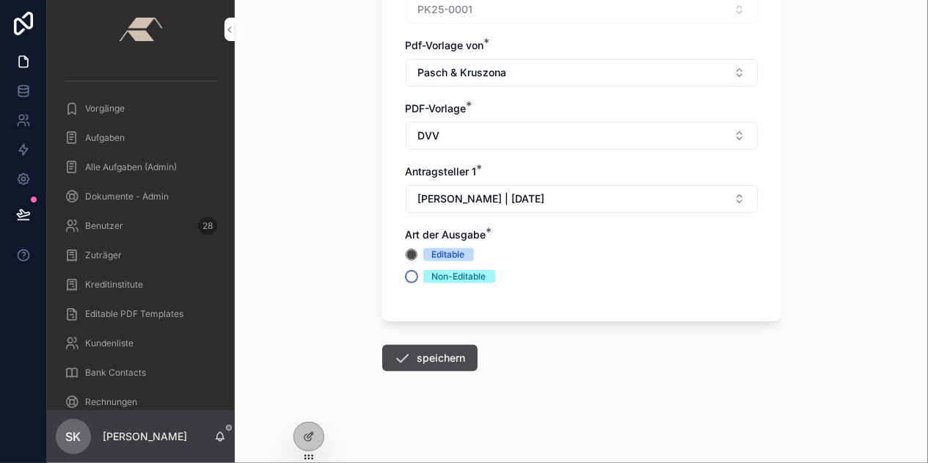
click at [406, 272] on button "Non-Editable" at bounding box center [412, 277] width 12 height 12
click at [442, 356] on button "speichern" at bounding box center [429, 358] width 95 height 26
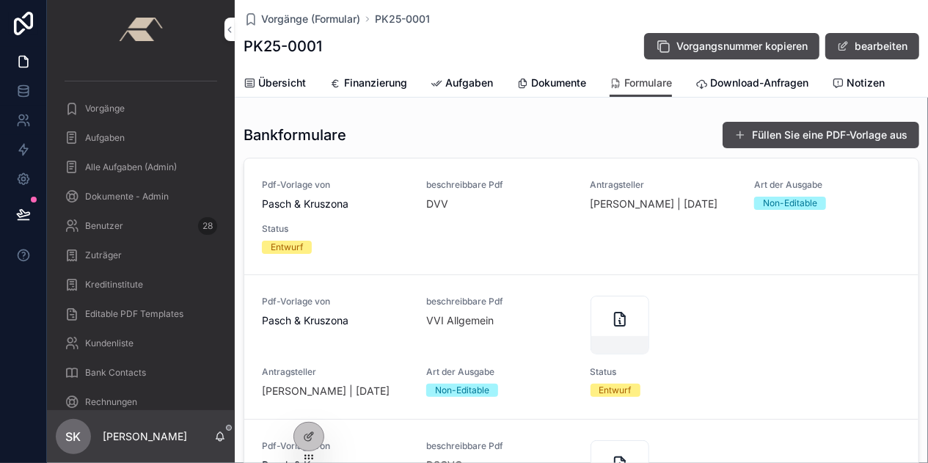
click at [612, 329] on div "scrollable content" at bounding box center [620, 325] width 59 height 59
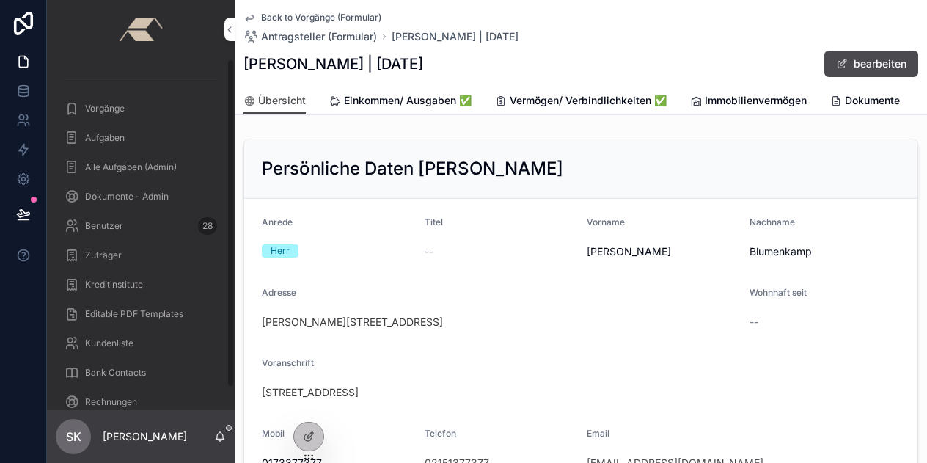
click at [288, 12] on span "Back to Vorgänge (Formular)" at bounding box center [321, 18] width 120 height 12
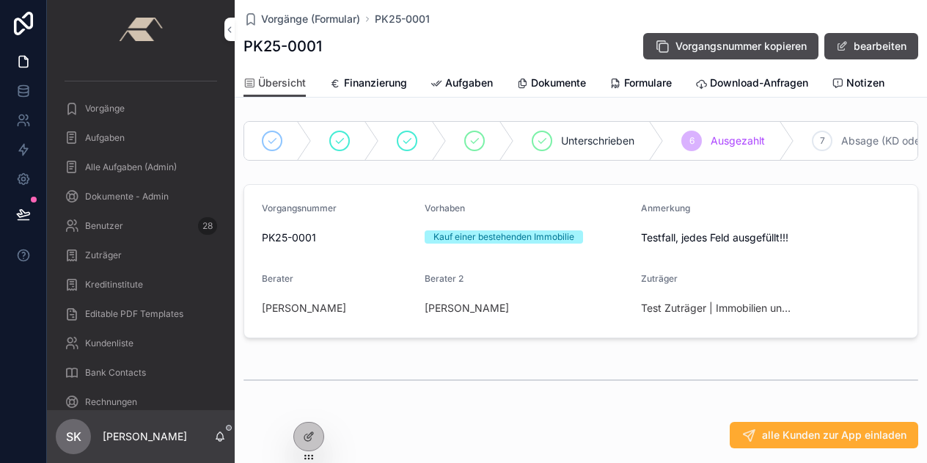
click at [646, 82] on span "Formulare" at bounding box center [648, 83] width 48 height 15
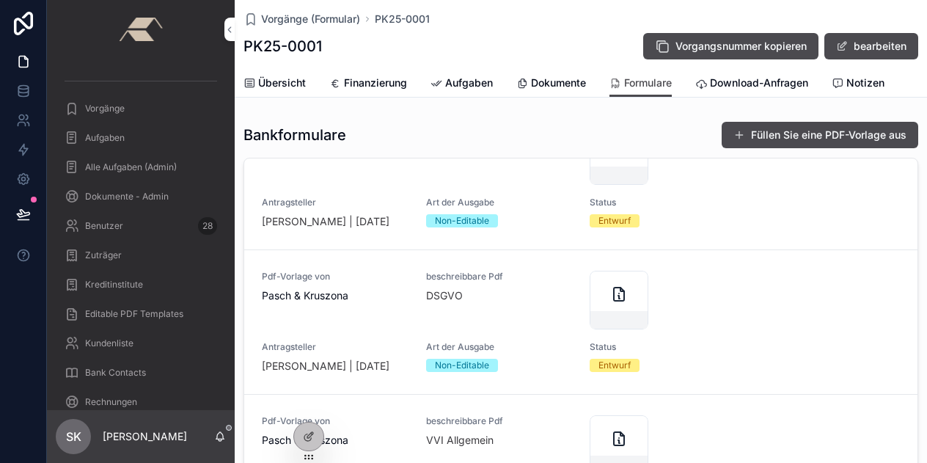
scroll to position [202, 0]
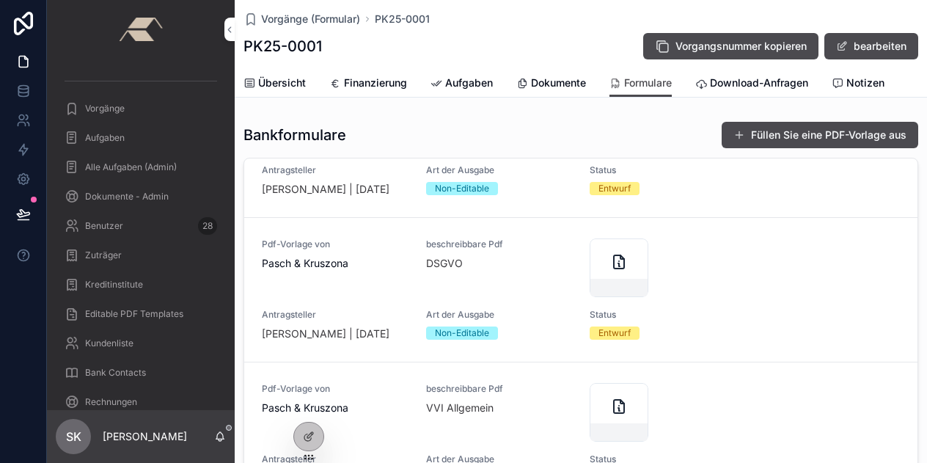
click at [602, 279] on div "scrollable content" at bounding box center [619, 288] width 57 height 18
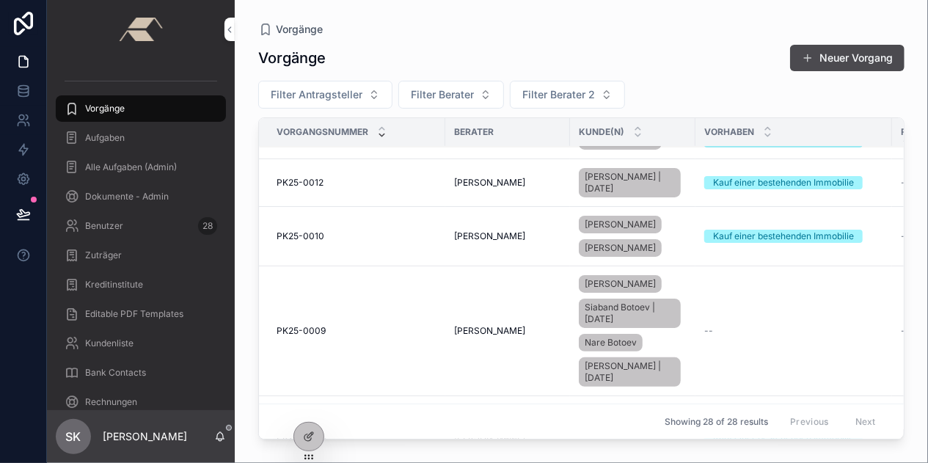
scroll to position [1671, 0]
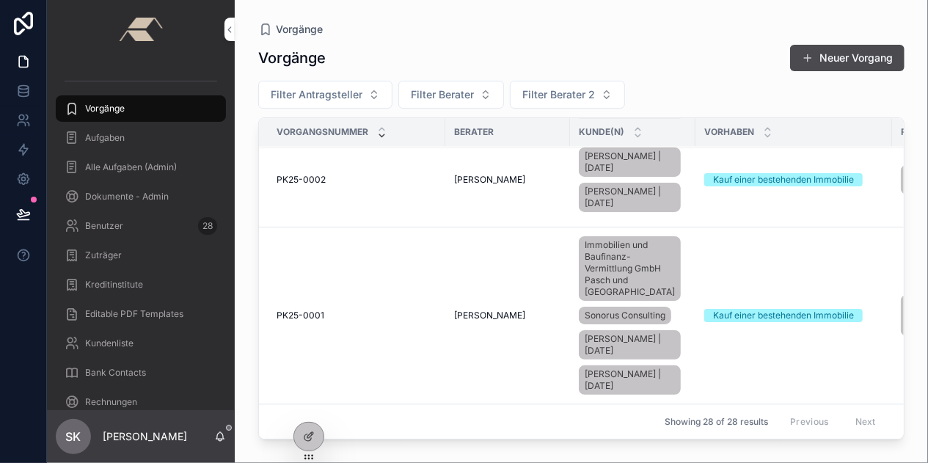
click at [304, 310] on span "PK25-0001" at bounding box center [301, 316] width 48 height 12
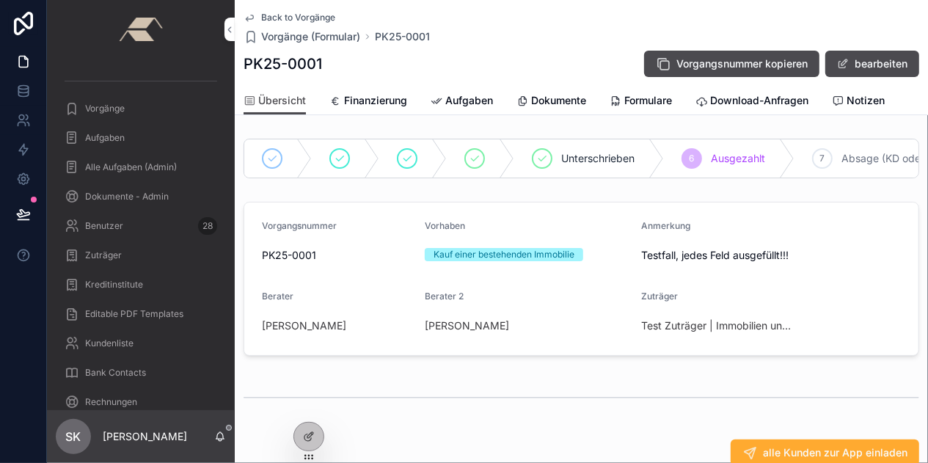
click at [634, 101] on span "Formulare" at bounding box center [648, 100] width 48 height 15
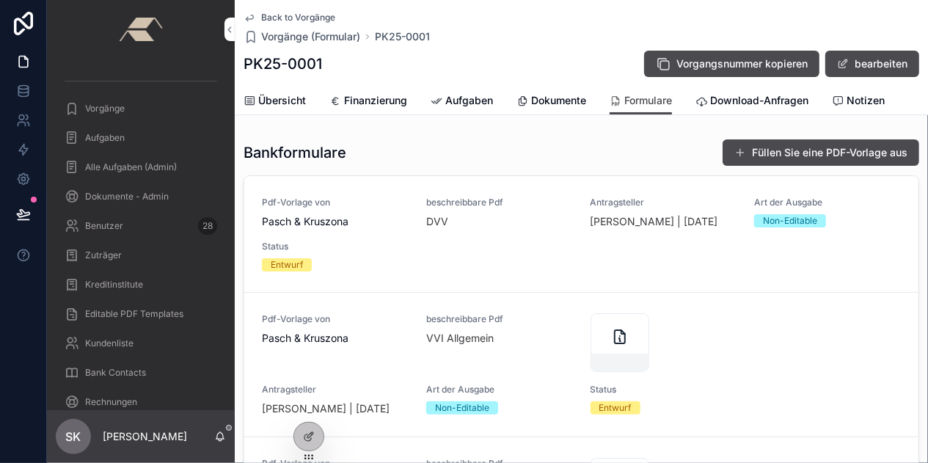
click at [803, 154] on button "Füllen Sie eine PDF-Vorlage aus" at bounding box center [821, 152] width 197 height 26
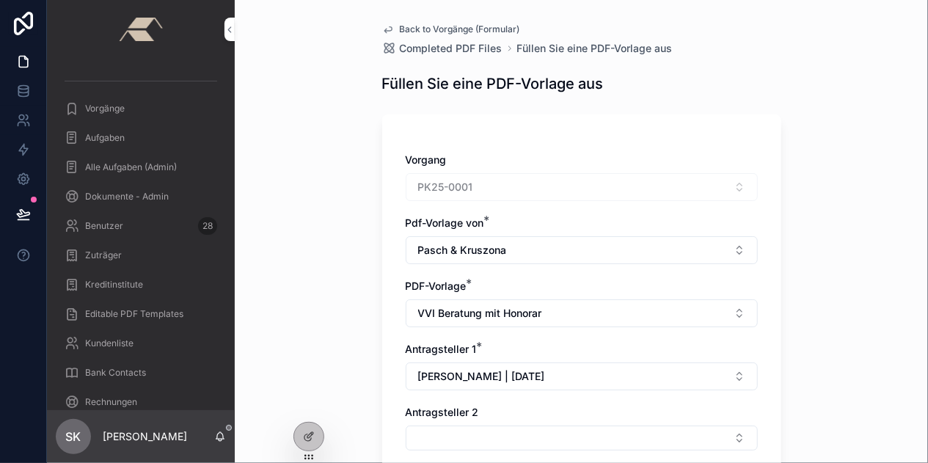
click at [501, 316] on span "VVI Beratung mit Honorar" at bounding box center [480, 313] width 124 height 15
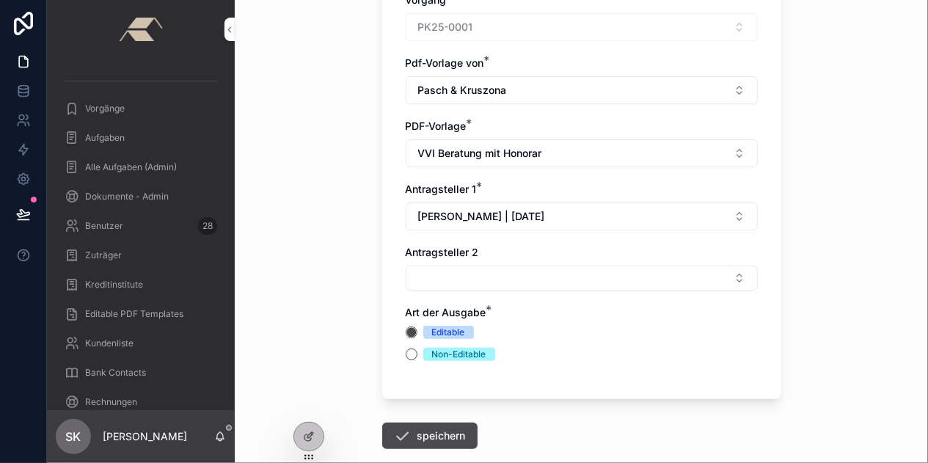
scroll to position [163, 0]
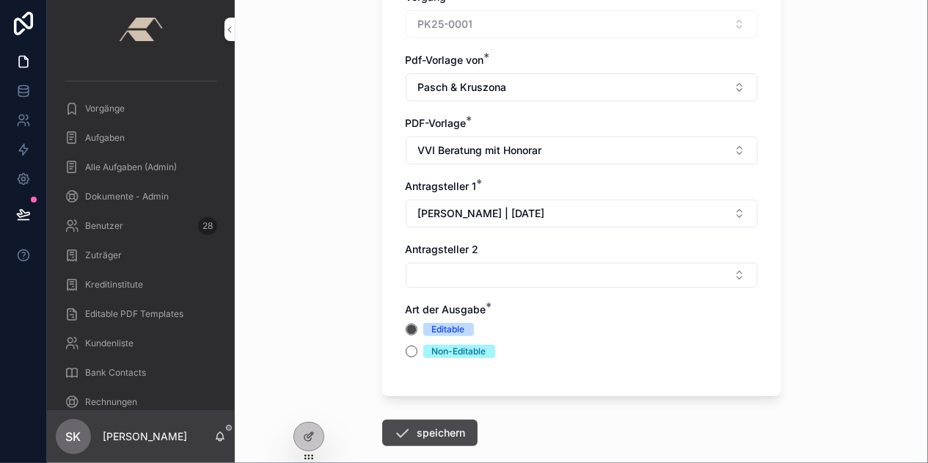
click at [573, 153] on button "VVI Beratung mit Honorar" at bounding box center [582, 150] width 352 height 28
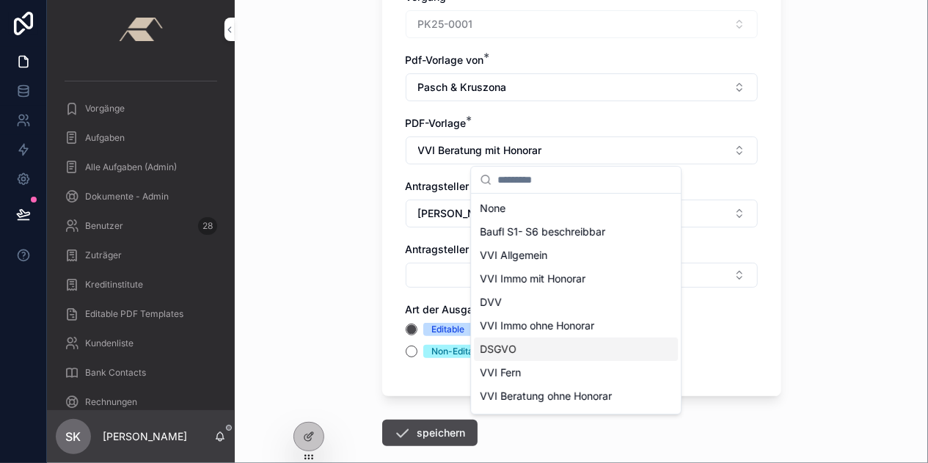
click at [500, 346] on span "DSGVO" at bounding box center [498, 349] width 37 height 15
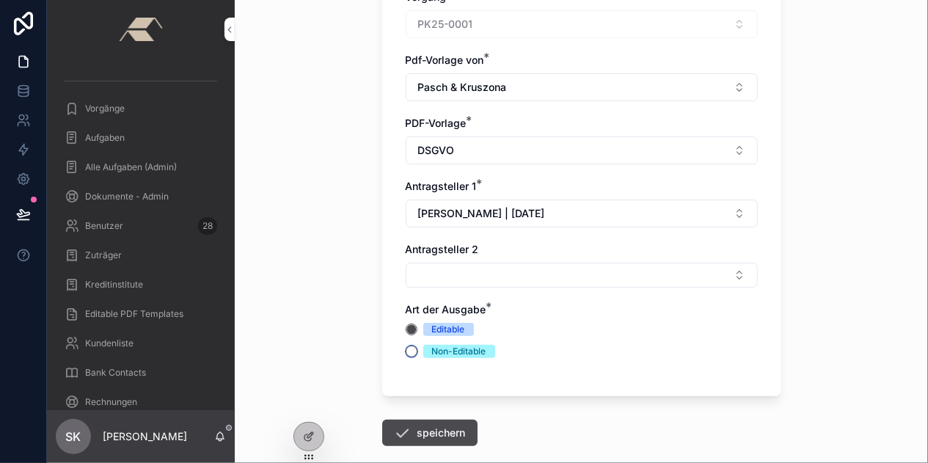
click at [410, 347] on button "Non-Editable" at bounding box center [412, 352] width 12 height 12
click at [442, 432] on button "speichern" at bounding box center [429, 433] width 95 height 26
